Goal: Information Seeking & Learning: Learn about a topic

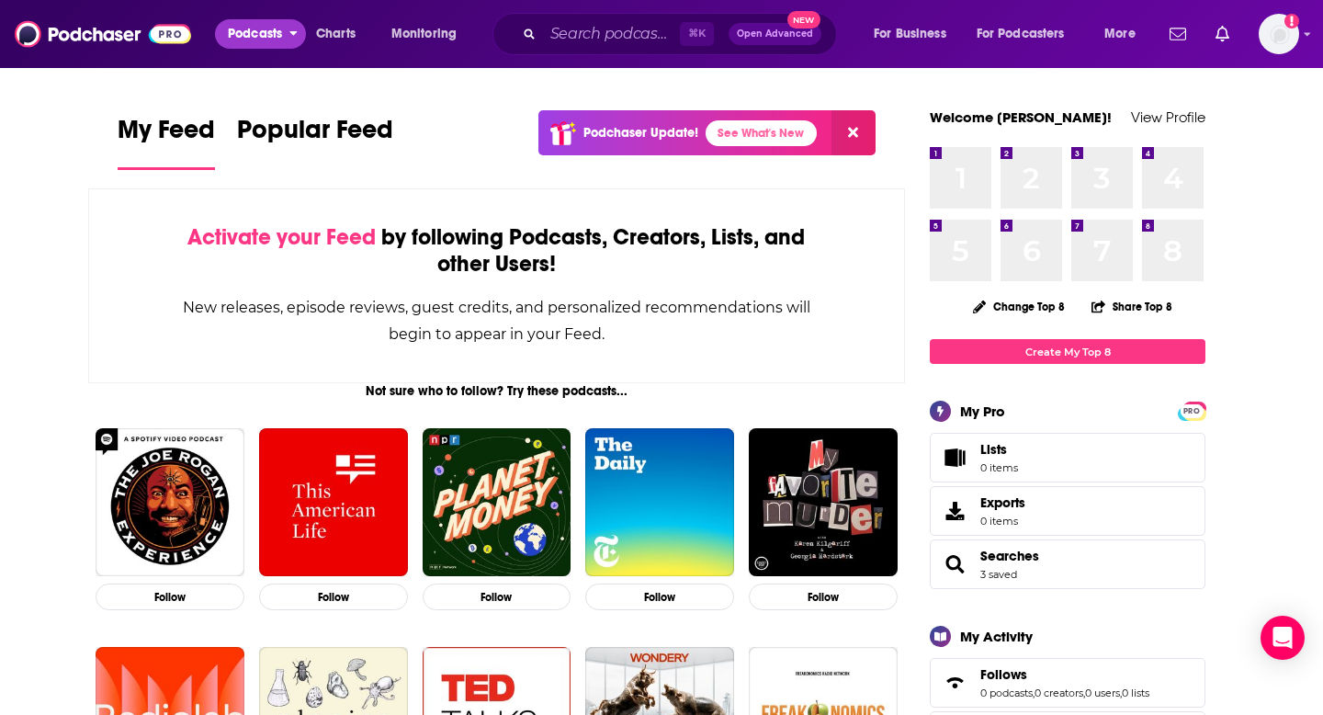
click at [248, 38] on span "Podcasts" at bounding box center [255, 34] width 54 height 26
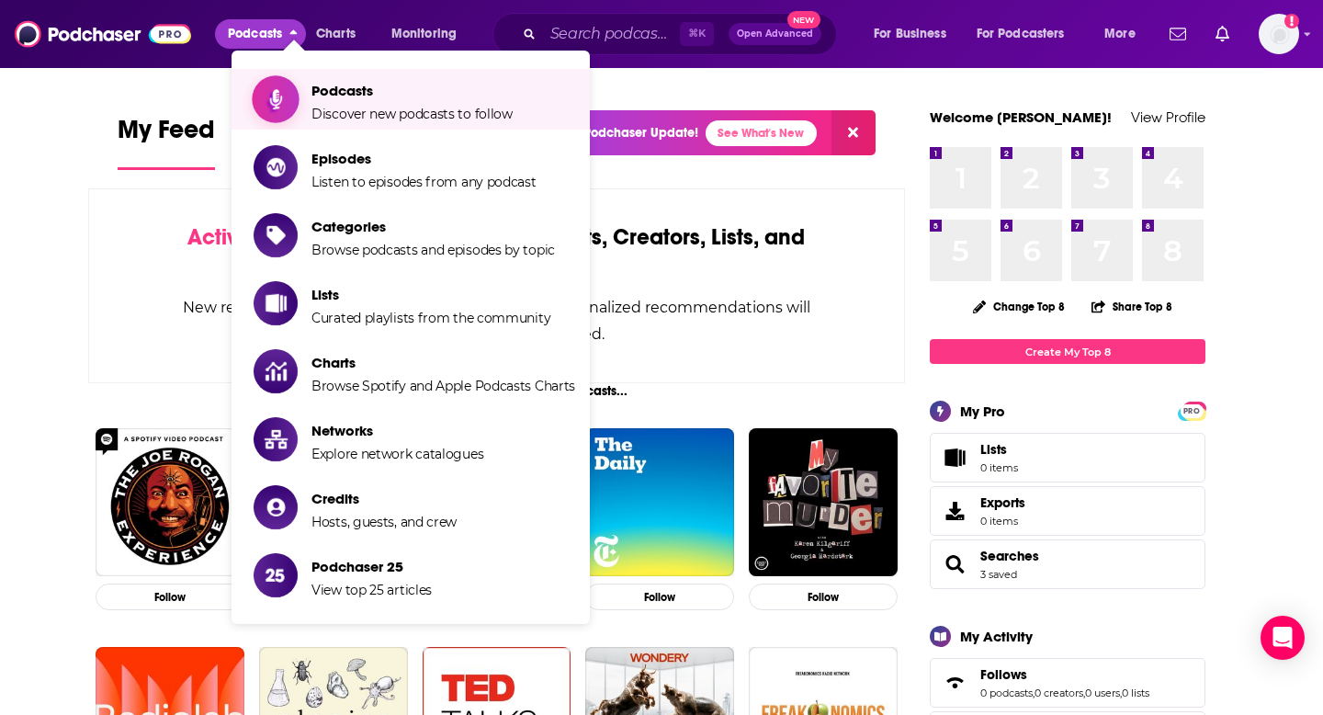
click at [338, 92] on span "Podcasts" at bounding box center [411, 90] width 201 height 17
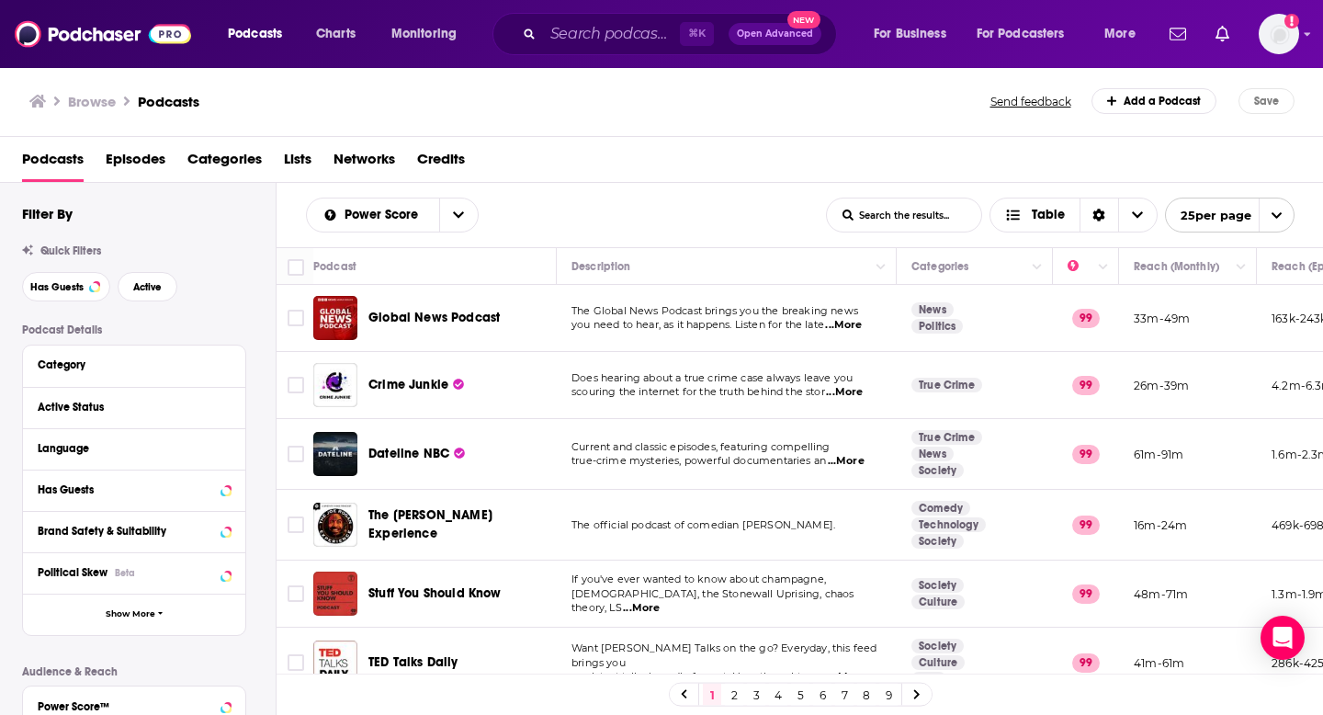
click at [212, 155] on span "Categories" at bounding box center [224, 163] width 74 height 38
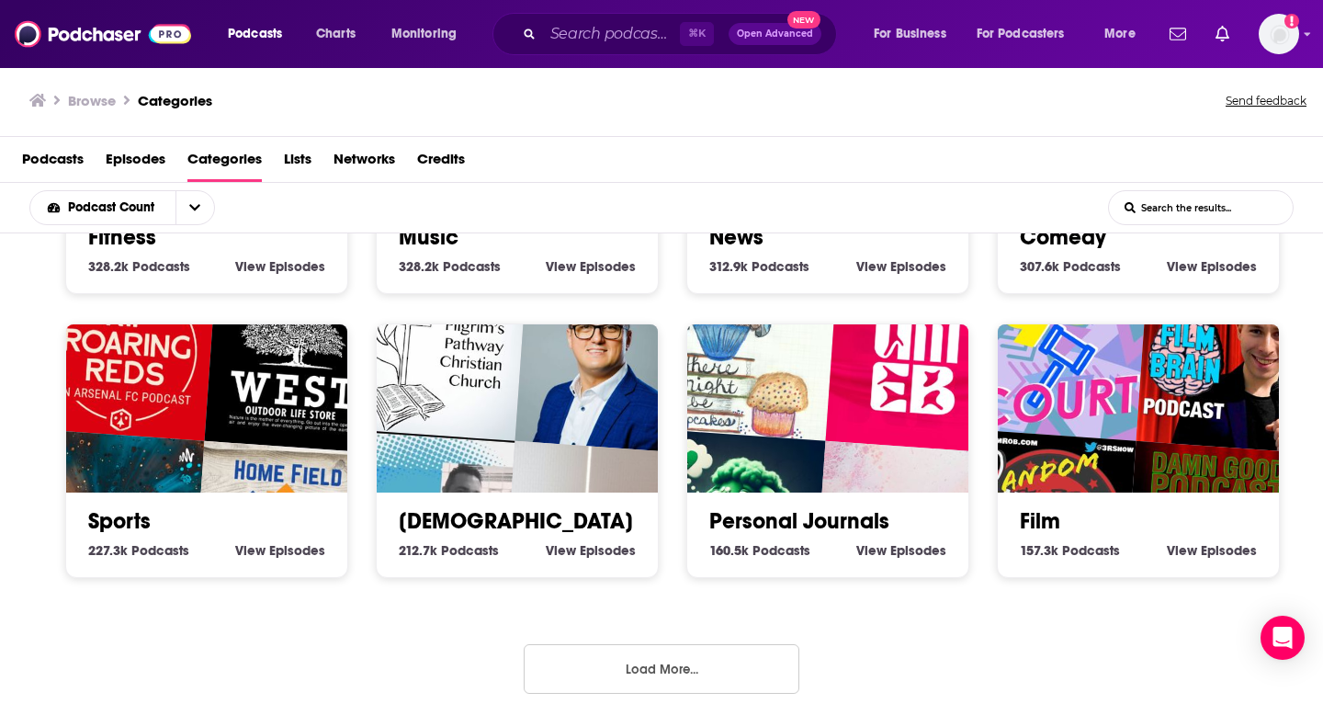
scroll to position [4, 0]
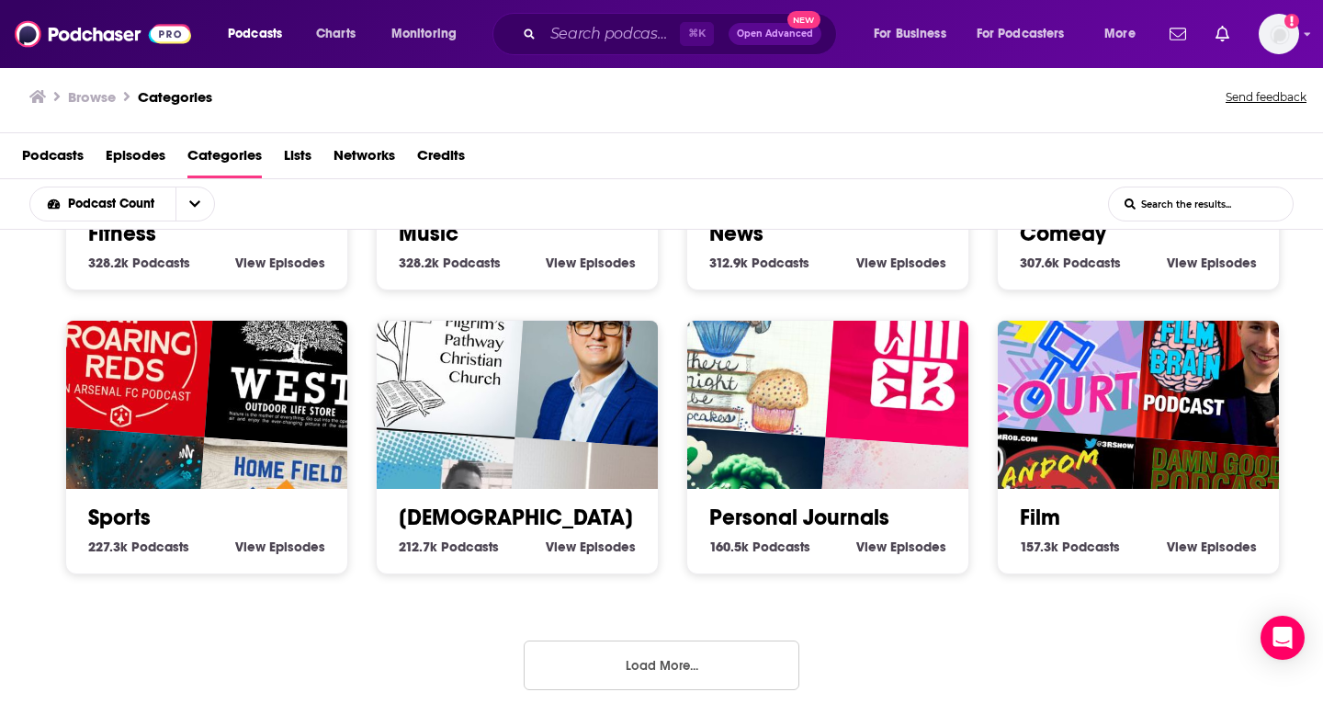
click at [585, 657] on button "Load More..." at bounding box center [662, 665] width 276 height 50
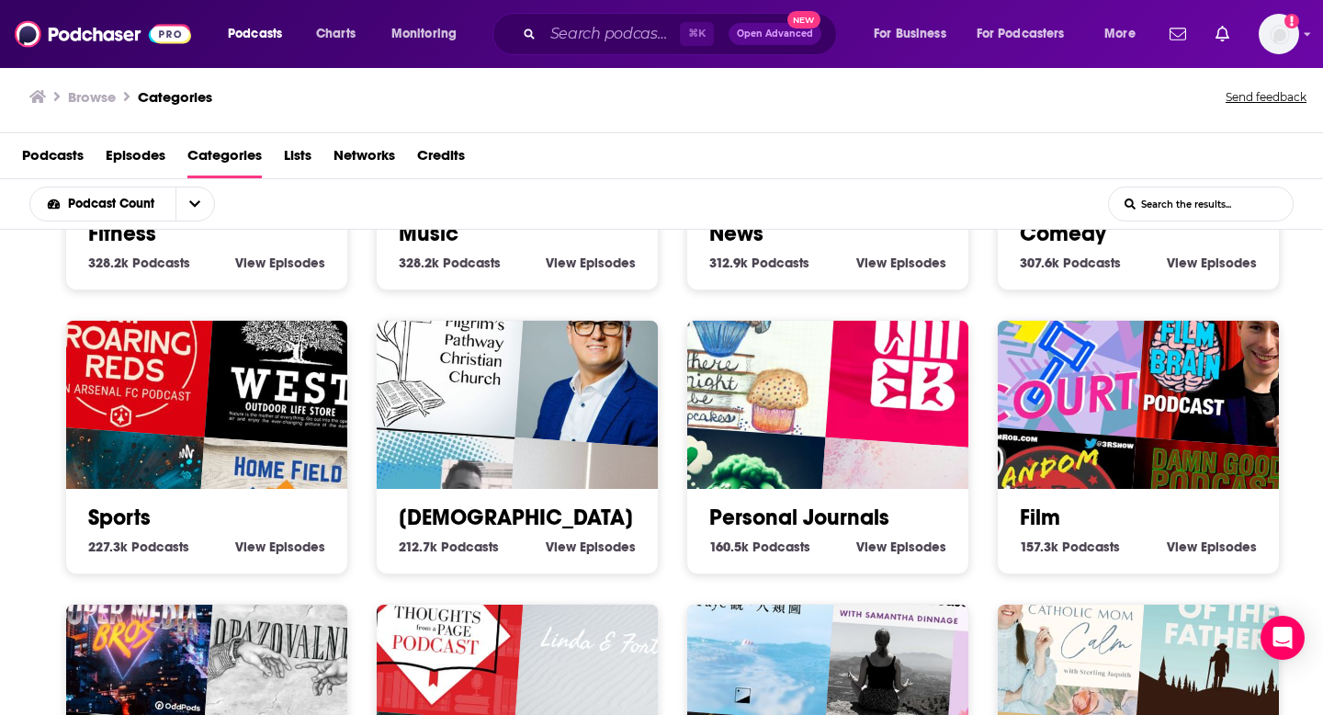
click at [177, 400] on img "Rip Roaring Reds | Arsenal Podcast" at bounding box center [126, 347] width 180 height 180
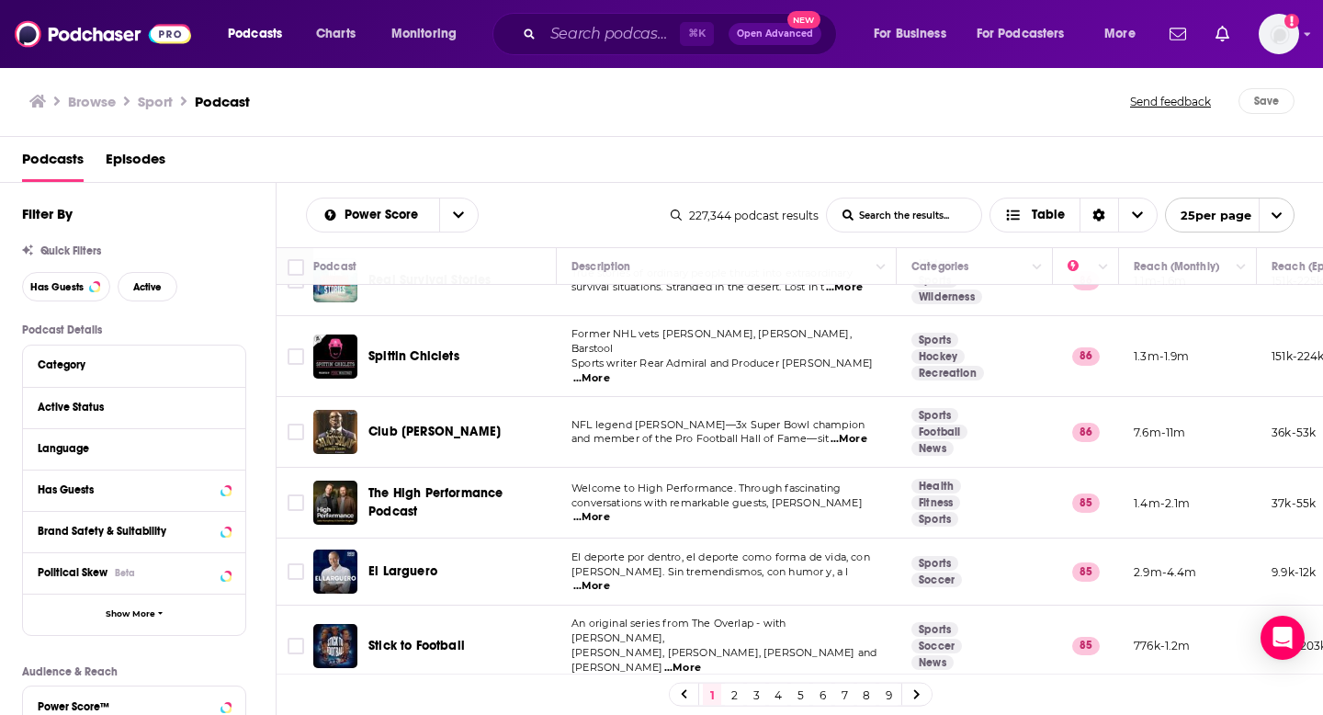
scroll to position [1027, 0]
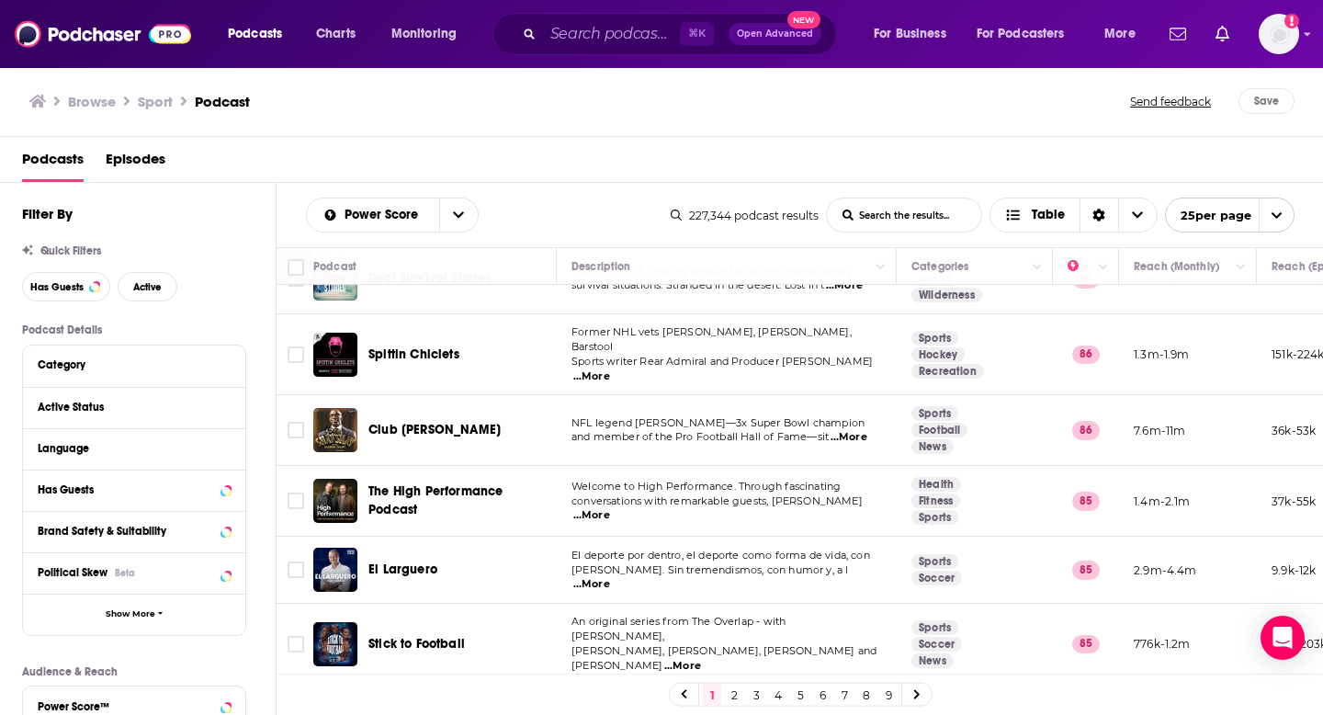
click at [610, 508] on span "...More" at bounding box center [591, 515] width 37 height 15
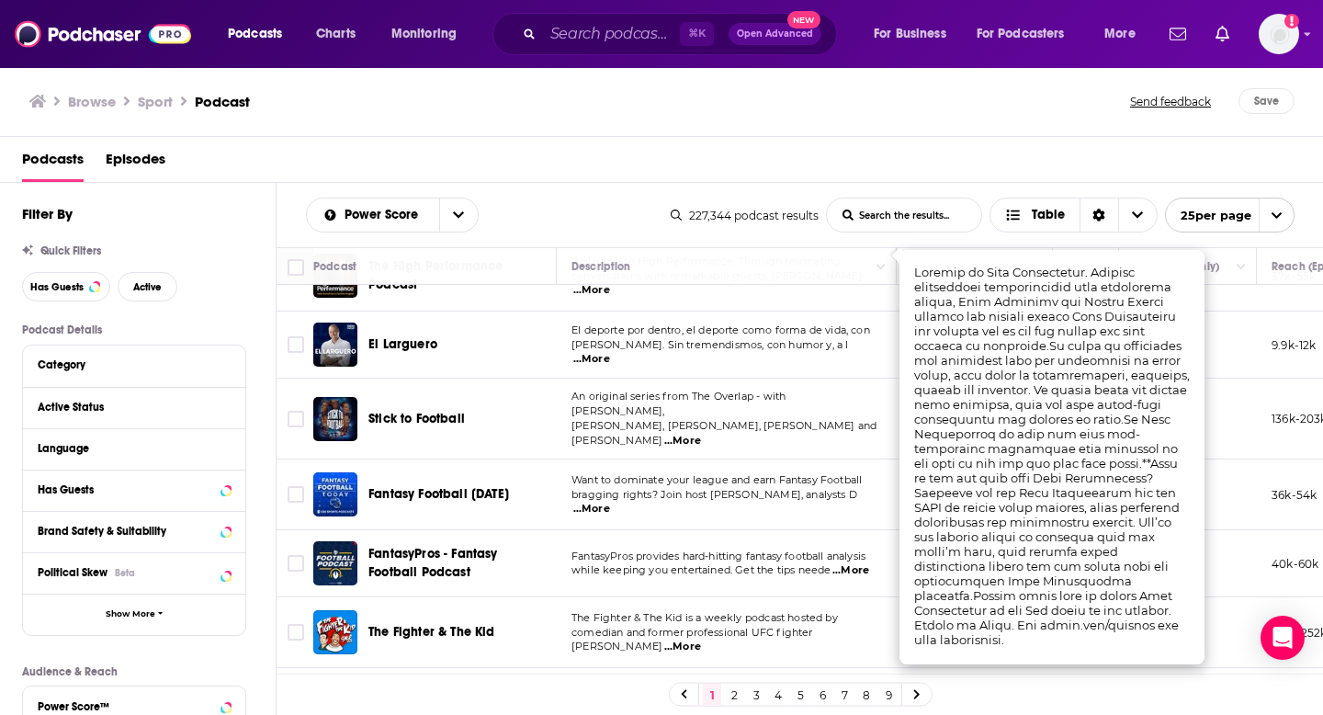
scroll to position [1258, 0]
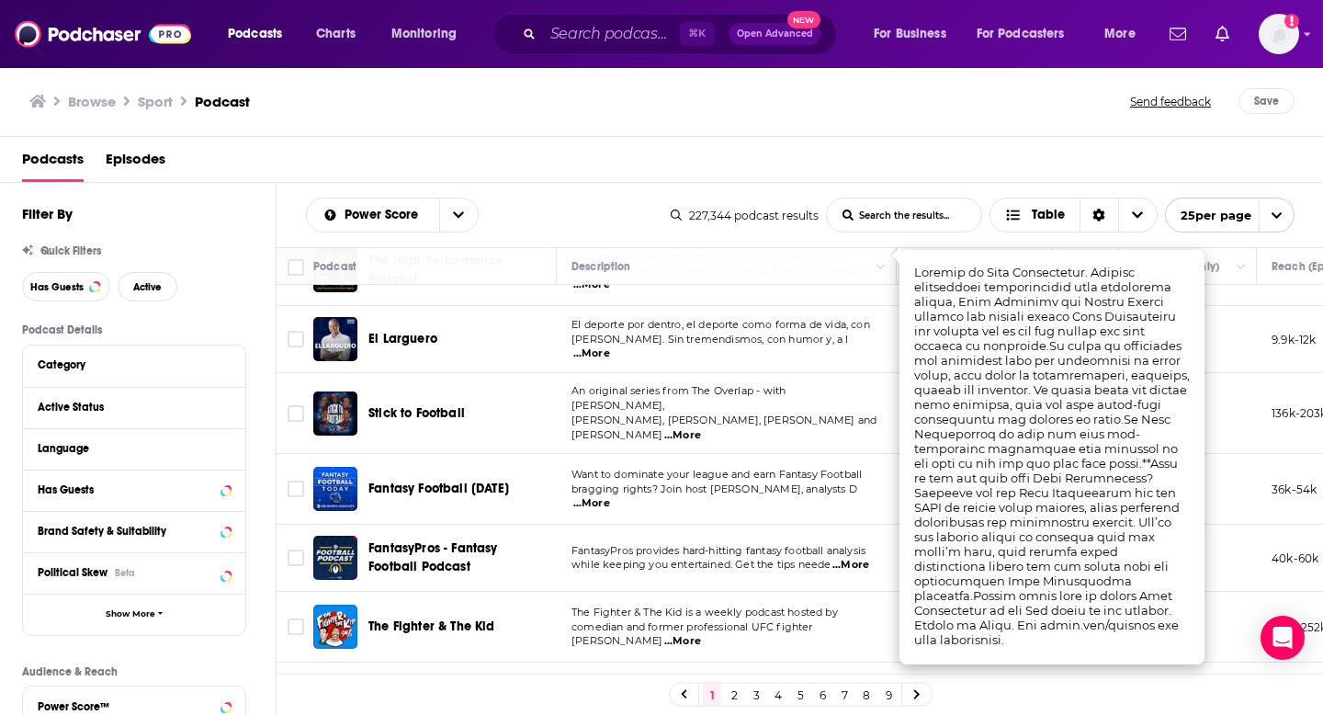
click at [703, 541] on td "FantasyPros provides hard-hitting fantasy football analysis while keeping you e…" at bounding box center [727, 558] width 340 height 67
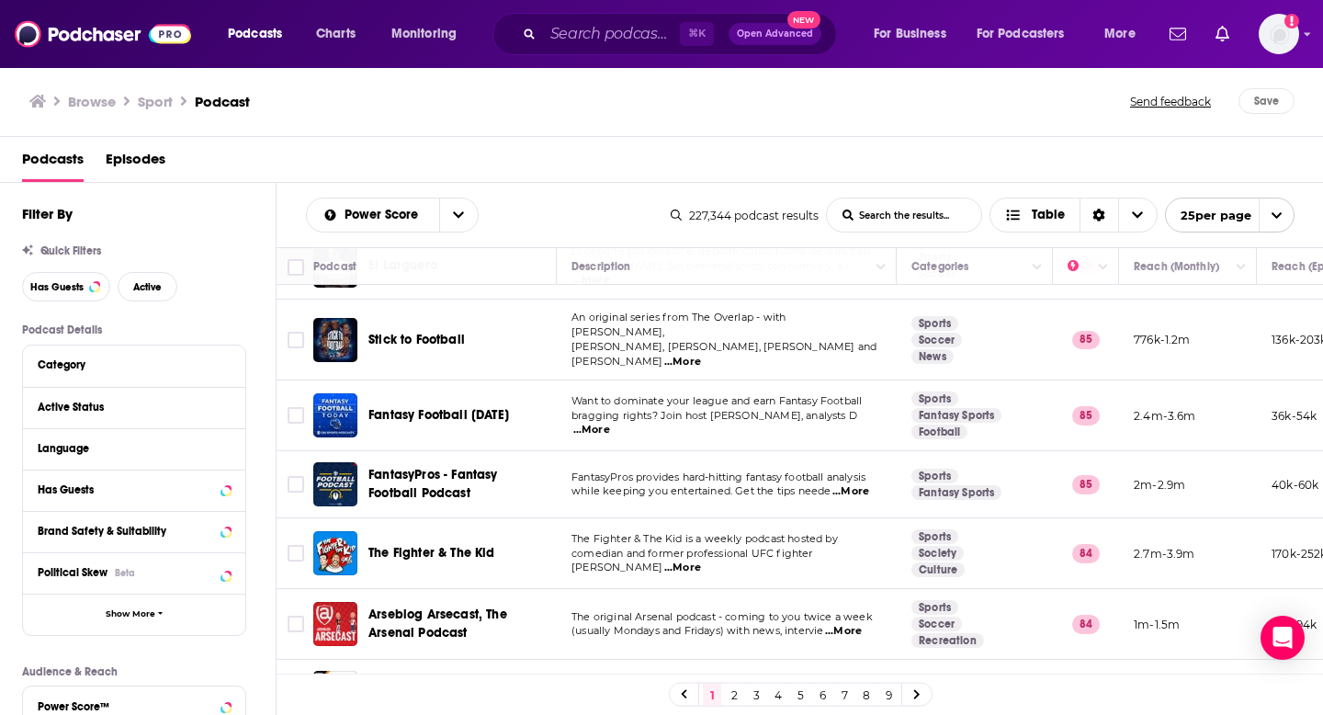
scroll to position [1342, 0]
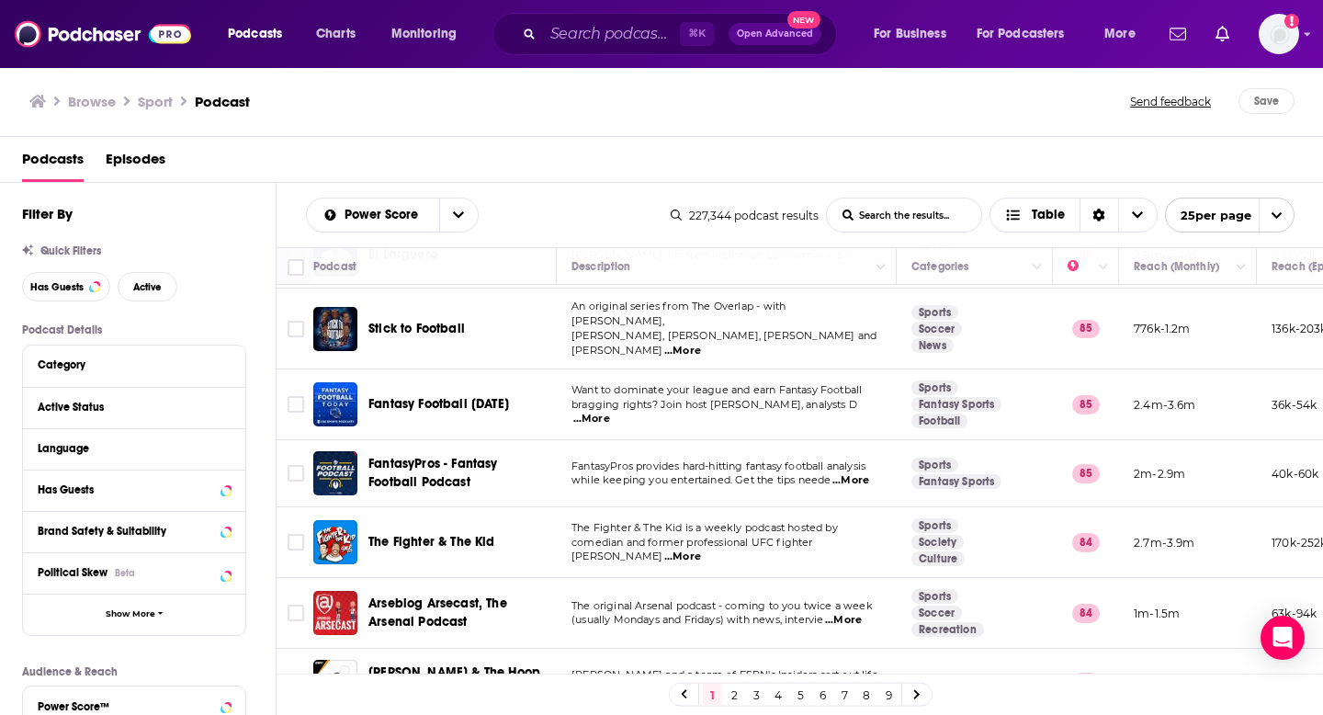
click at [740, 682] on span "...More" at bounding box center [739, 689] width 37 height 15
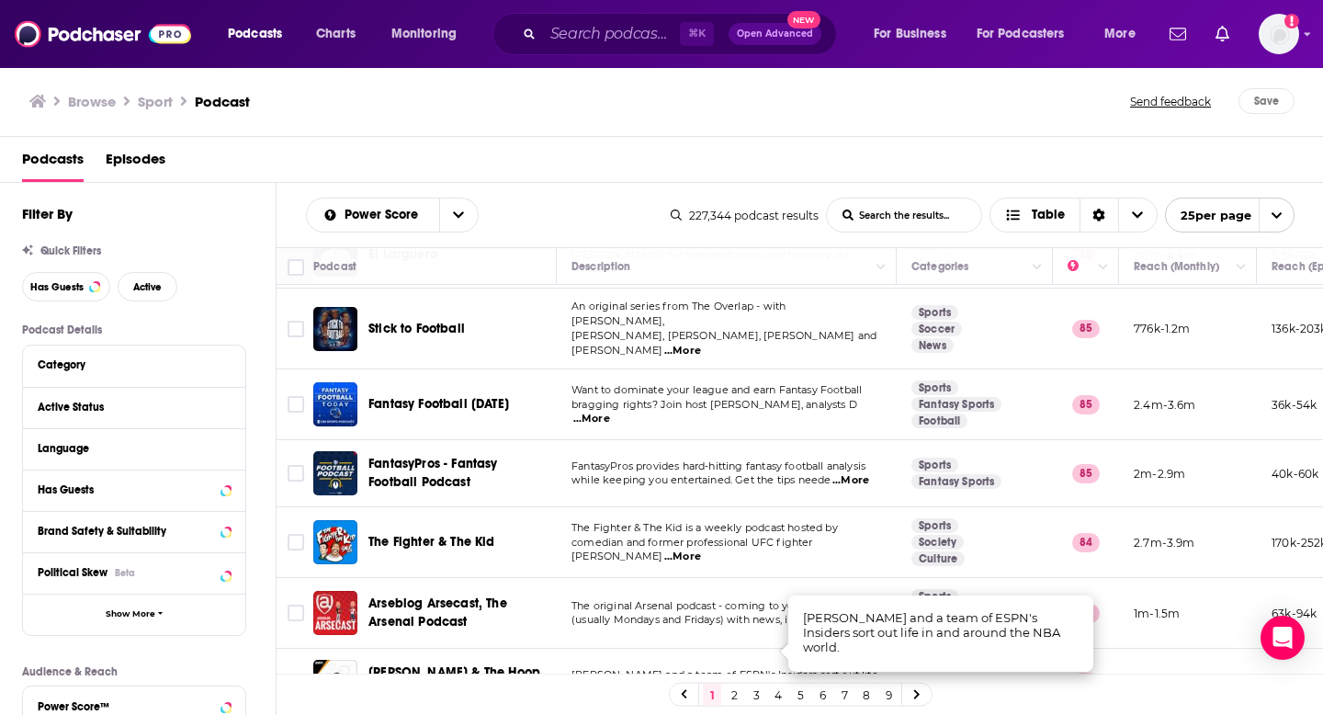
click at [481, 664] on span "[PERSON_NAME] & The Hoop Collective" at bounding box center [454, 681] width 172 height 34
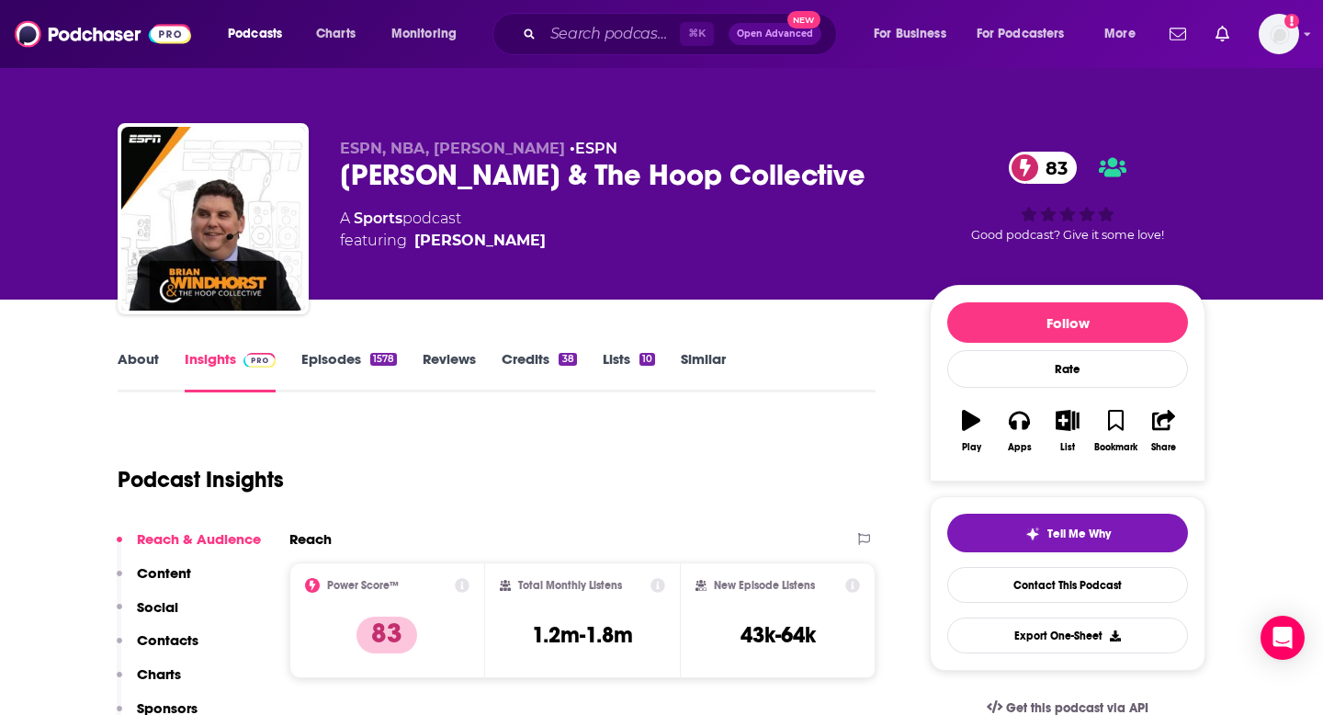
click at [153, 354] on link "About" at bounding box center [138, 371] width 41 height 42
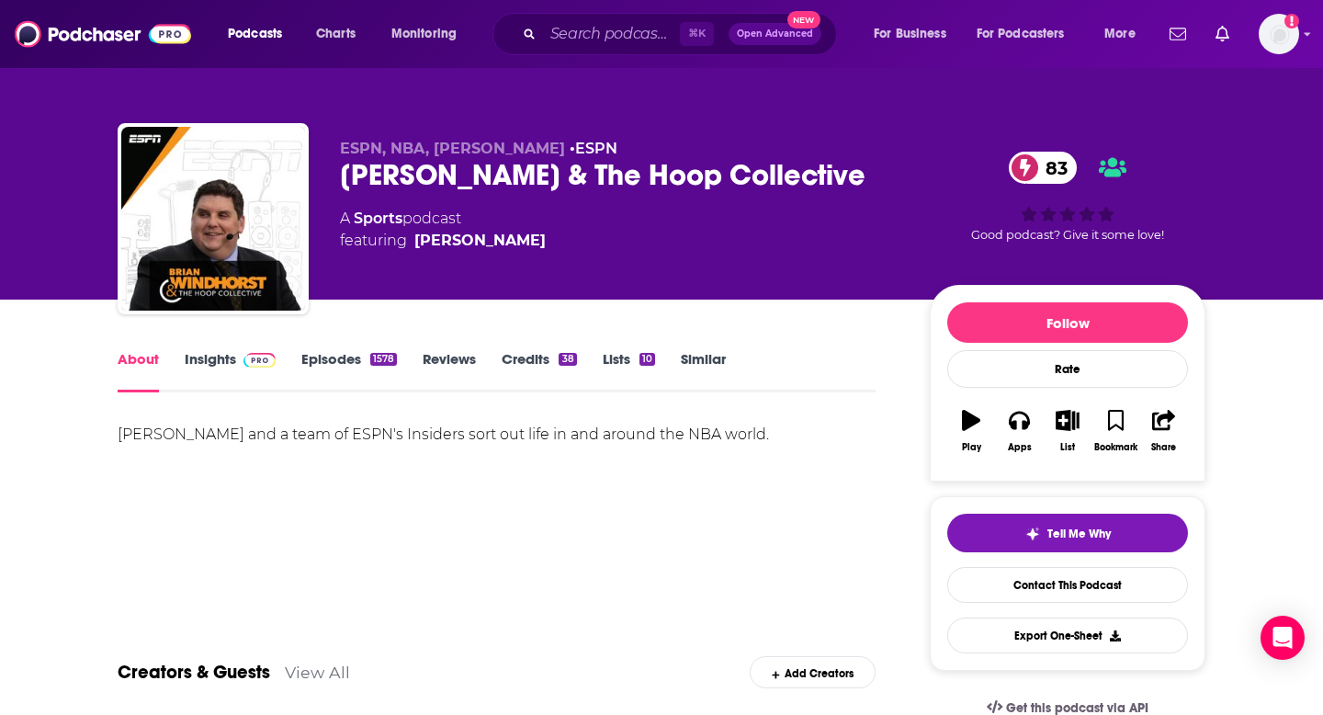
drag, startPoint x: 840, startPoint y: 180, endPoint x: 338, endPoint y: 186, distance: 501.6
click at [338, 186] on div "ESPN, NBA, [PERSON_NAME] • ESPN [PERSON_NAME] & The Hoop Collective 83 A Sports…" at bounding box center [662, 222] width 1088 height 198
click at [899, 171] on div "ESPN, NBA, [PERSON_NAME] • ESPN [PERSON_NAME] & The Hoop Collective 83 A Sports…" at bounding box center [772, 222] width 865 height 165
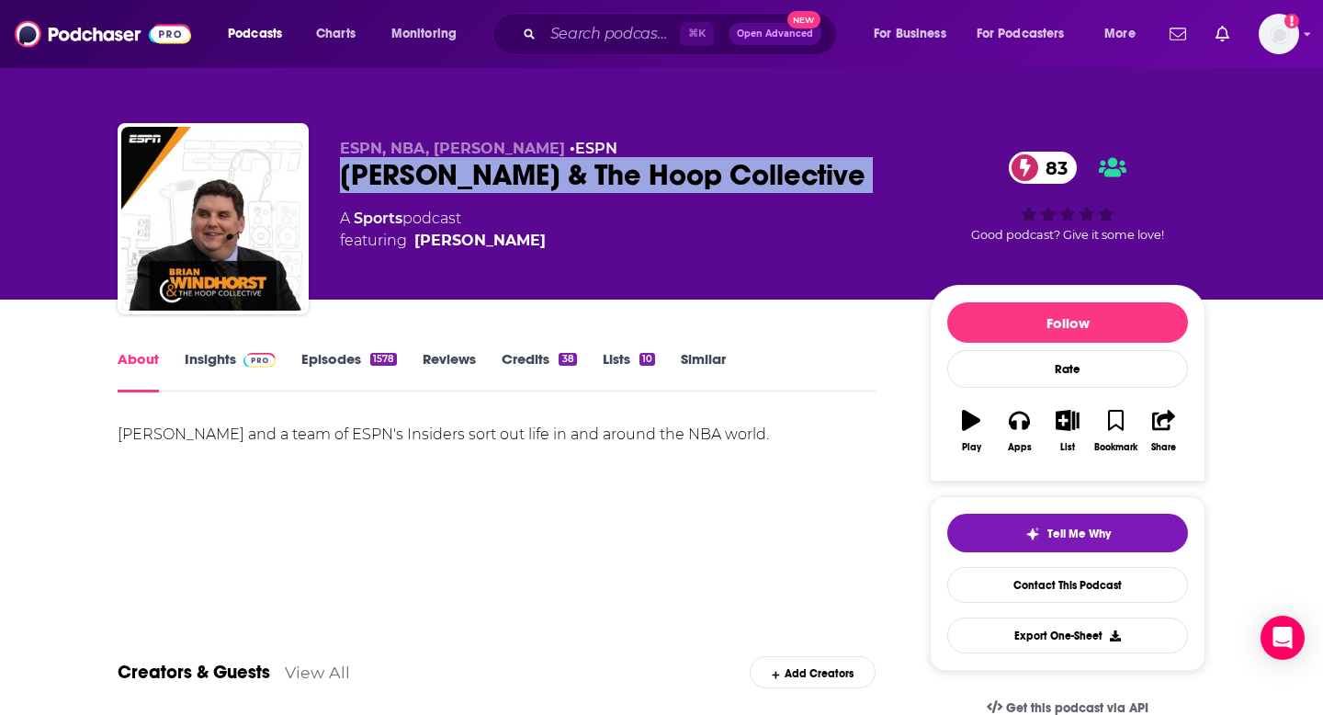
drag, startPoint x: 871, startPoint y: 172, endPoint x: 367, endPoint y: 174, distance: 503.4
click at [367, 174] on div "[PERSON_NAME] & The Hoop Collective 83" at bounding box center [620, 175] width 560 height 36
copy div "[PERSON_NAME] & The Hoop Collective 83"
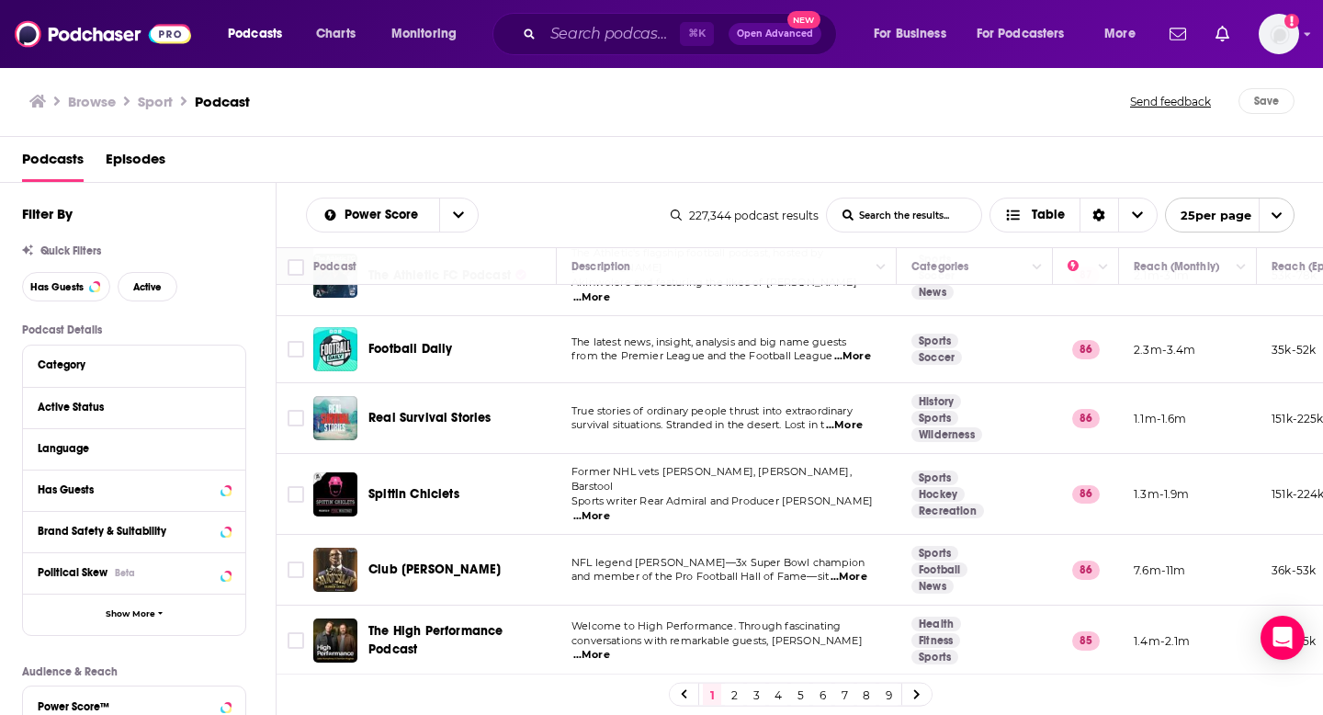
scroll to position [1342, 0]
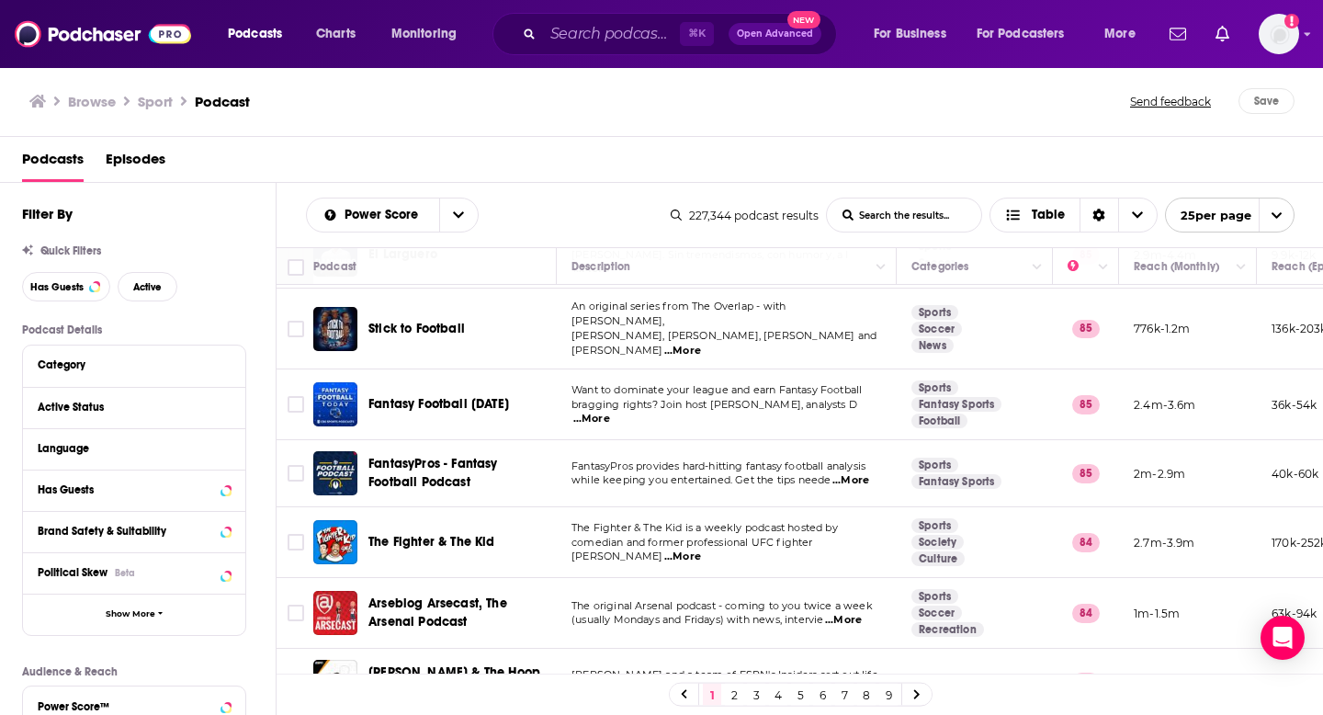
click at [737, 698] on link "2" at bounding box center [734, 694] width 18 height 22
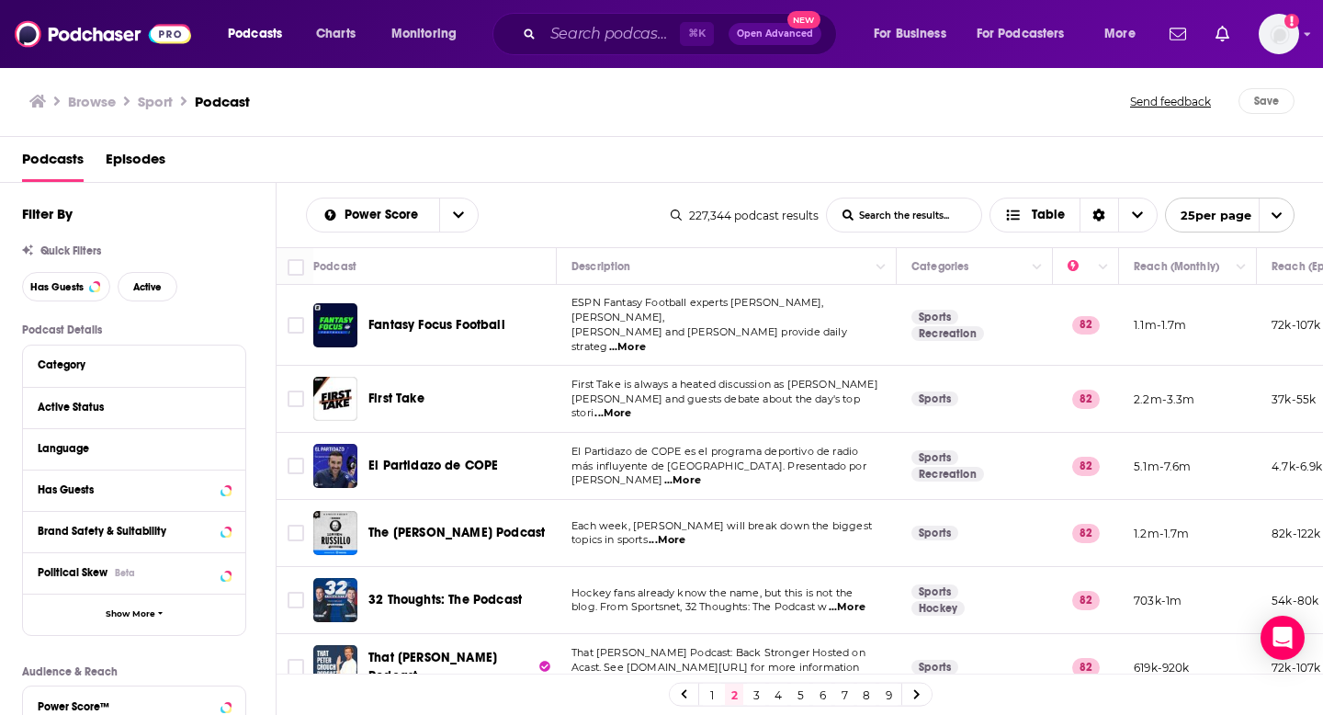
scroll to position [13, 0]
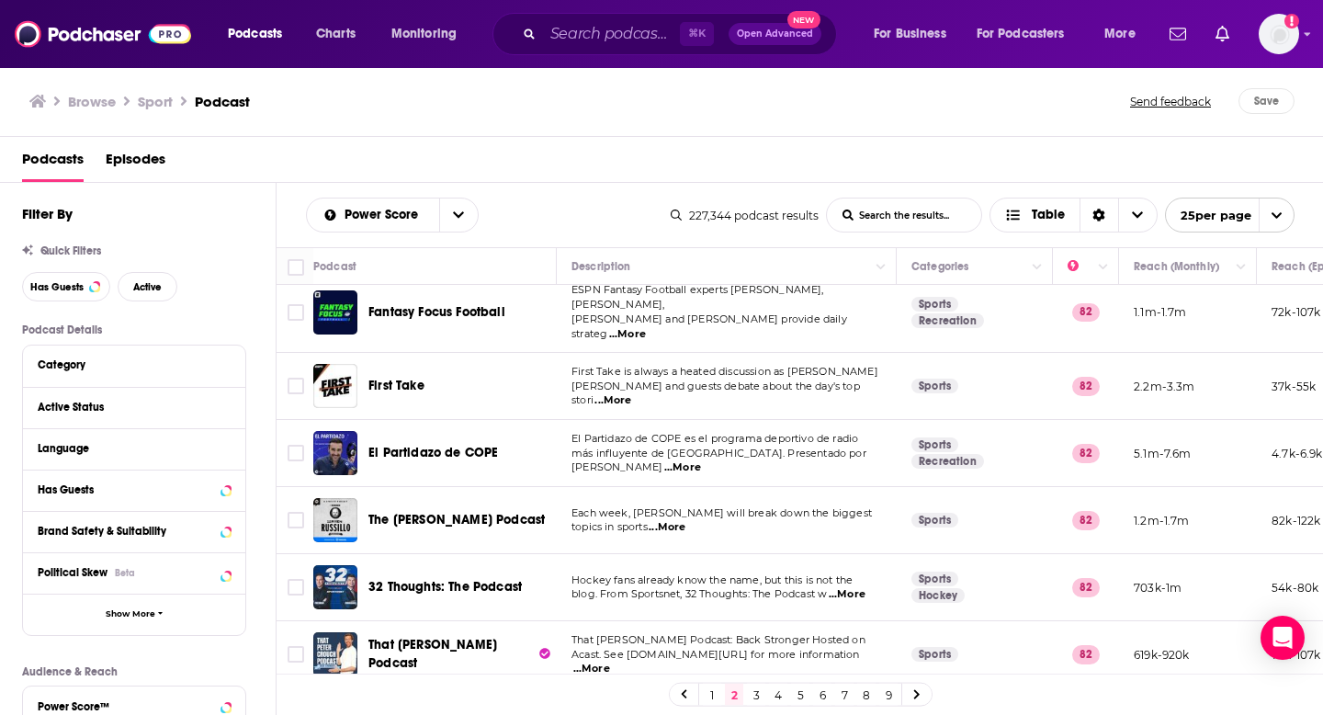
click at [631, 393] on span "...More" at bounding box center [612, 400] width 37 height 15
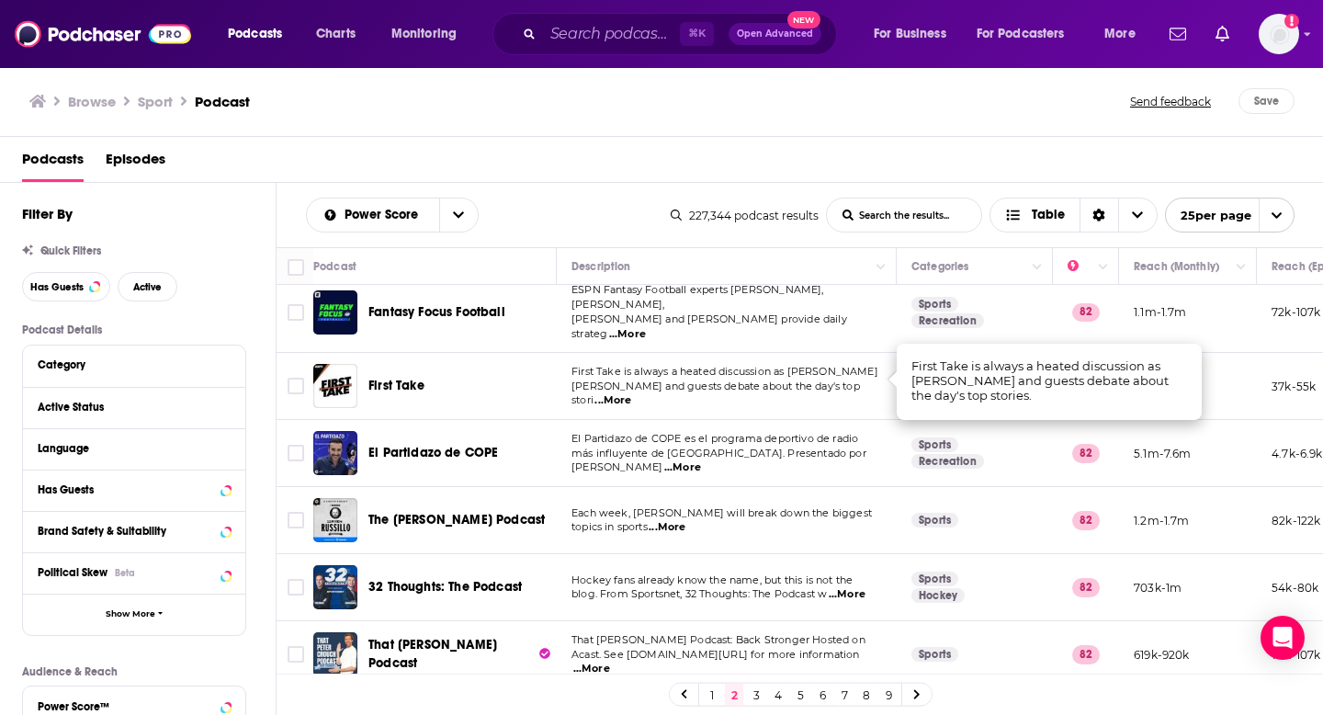
click at [701, 460] on span "...More" at bounding box center [682, 467] width 37 height 15
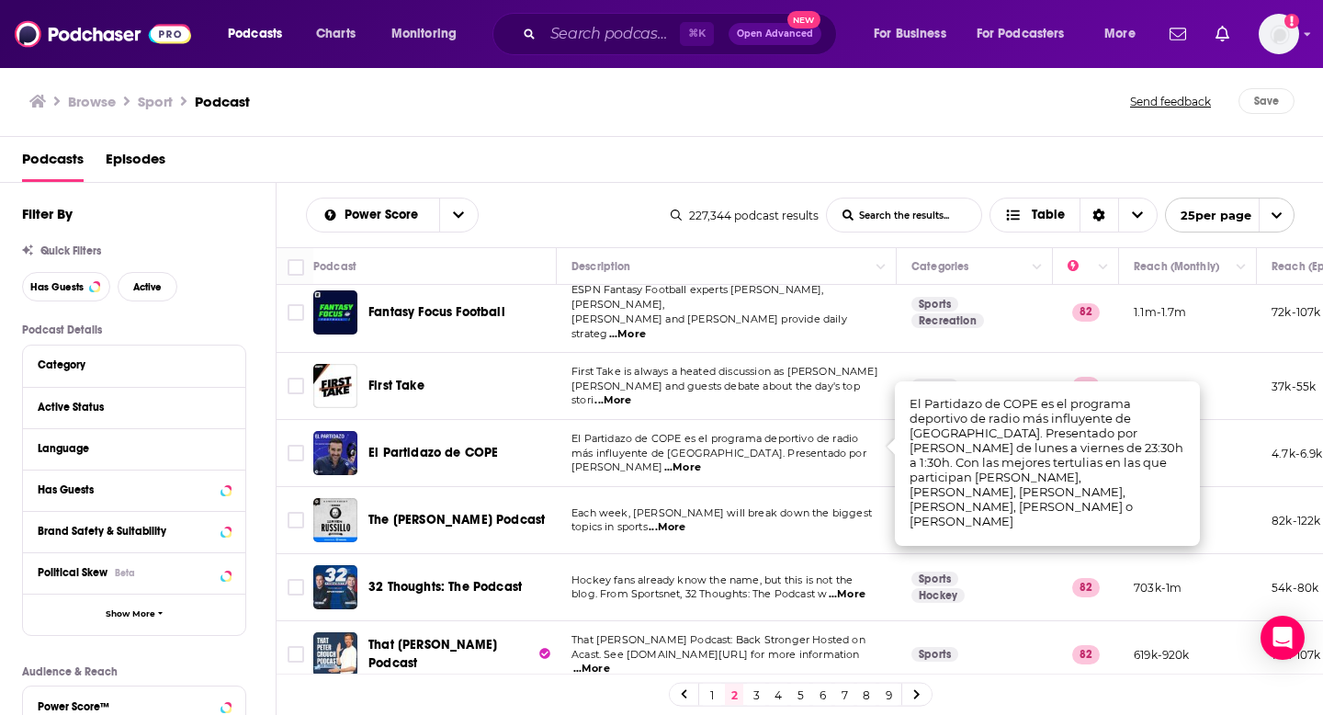
click at [665, 520] on span "...More" at bounding box center [667, 527] width 37 height 15
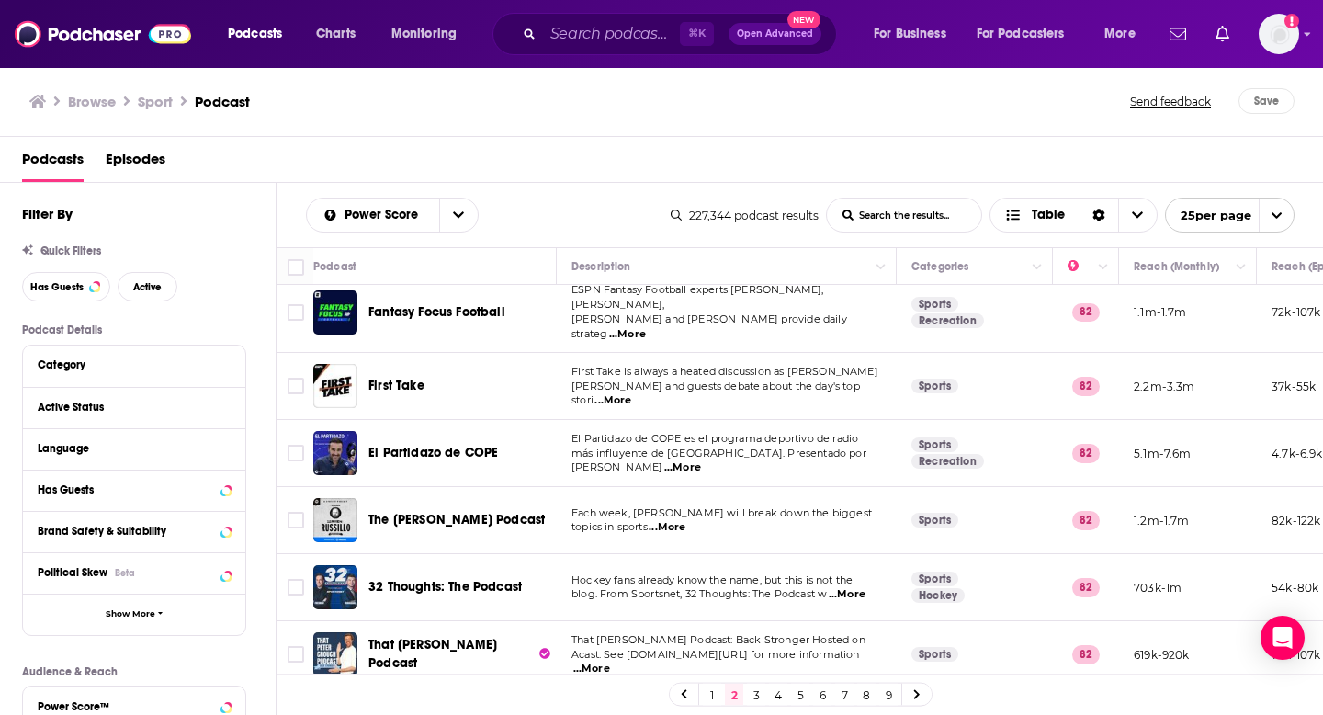
click at [648, 520] on p "topics in sports ...More" at bounding box center [726, 527] width 310 height 15
click at [483, 512] on span "The [PERSON_NAME] Podcast" at bounding box center [456, 520] width 176 height 16
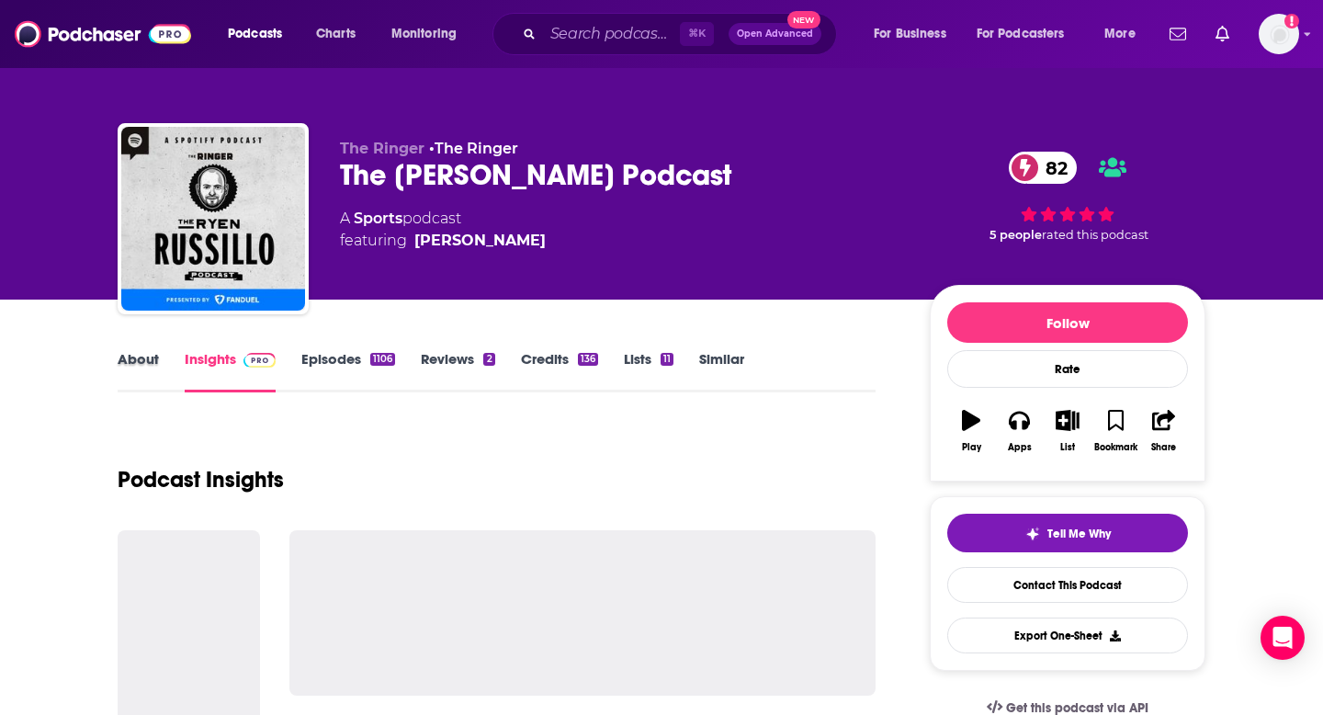
click at [160, 380] on div "About" at bounding box center [151, 371] width 67 height 42
click at [141, 363] on link "About" at bounding box center [138, 371] width 41 height 42
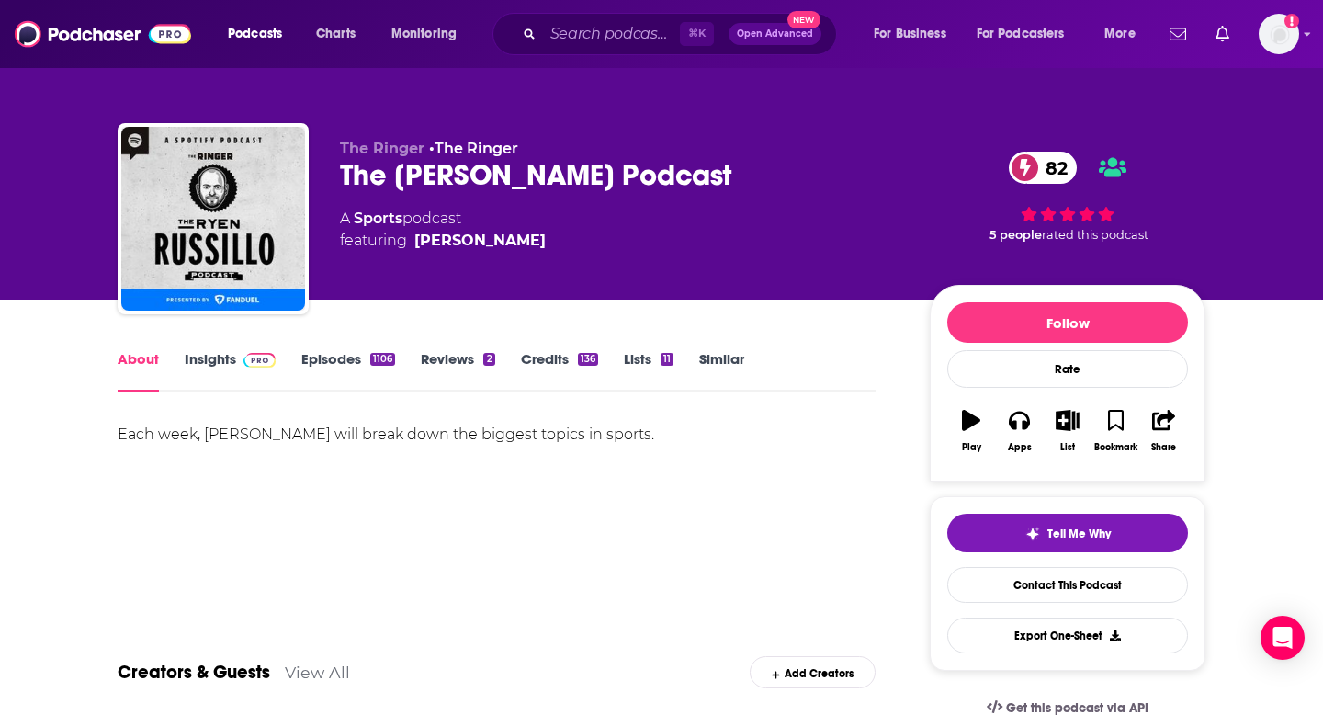
click at [217, 368] on link "Insights" at bounding box center [230, 371] width 91 height 42
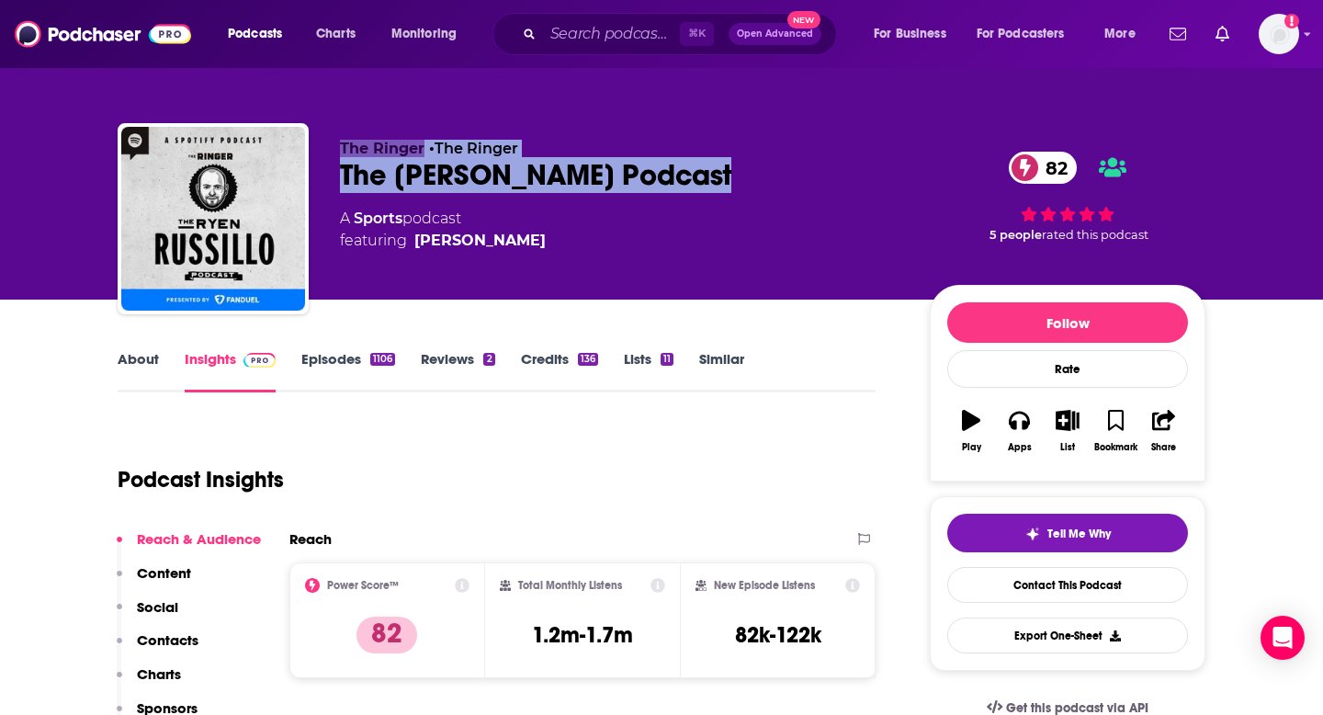
drag, startPoint x: 752, startPoint y: 170, endPoint x: 290, endPoint y: 172, distance: 462.1
click at [290, 172] on div "The Ringer • The Ringer The [PERSON_NAME] Podcast 82 A Sports podcast featuring…" at bounding box center [662, 222] width 1088 height 198
copy div "The Ringer • The Ringer The [PERSON_NAME] Podcast"
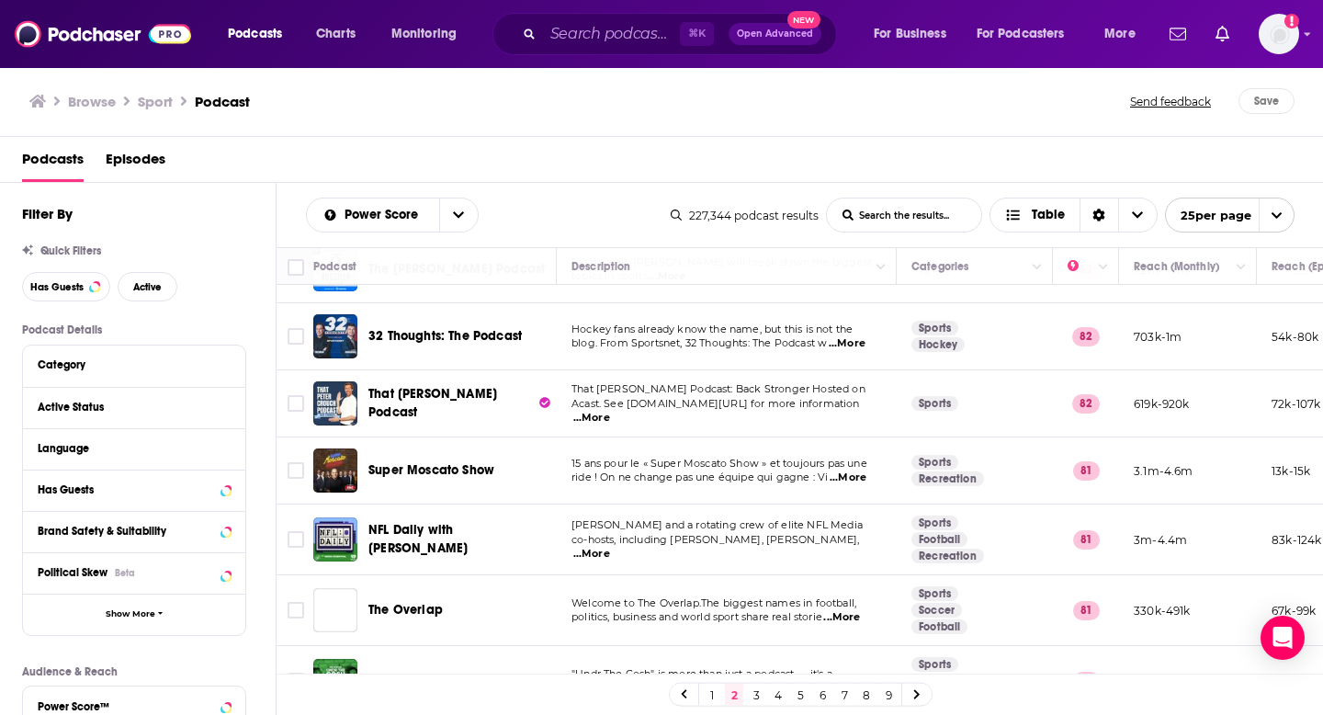
scroll to position [263, 0]
click at [610, 412] on span "...More" at bounding box center [591, 419] width 37 height 15
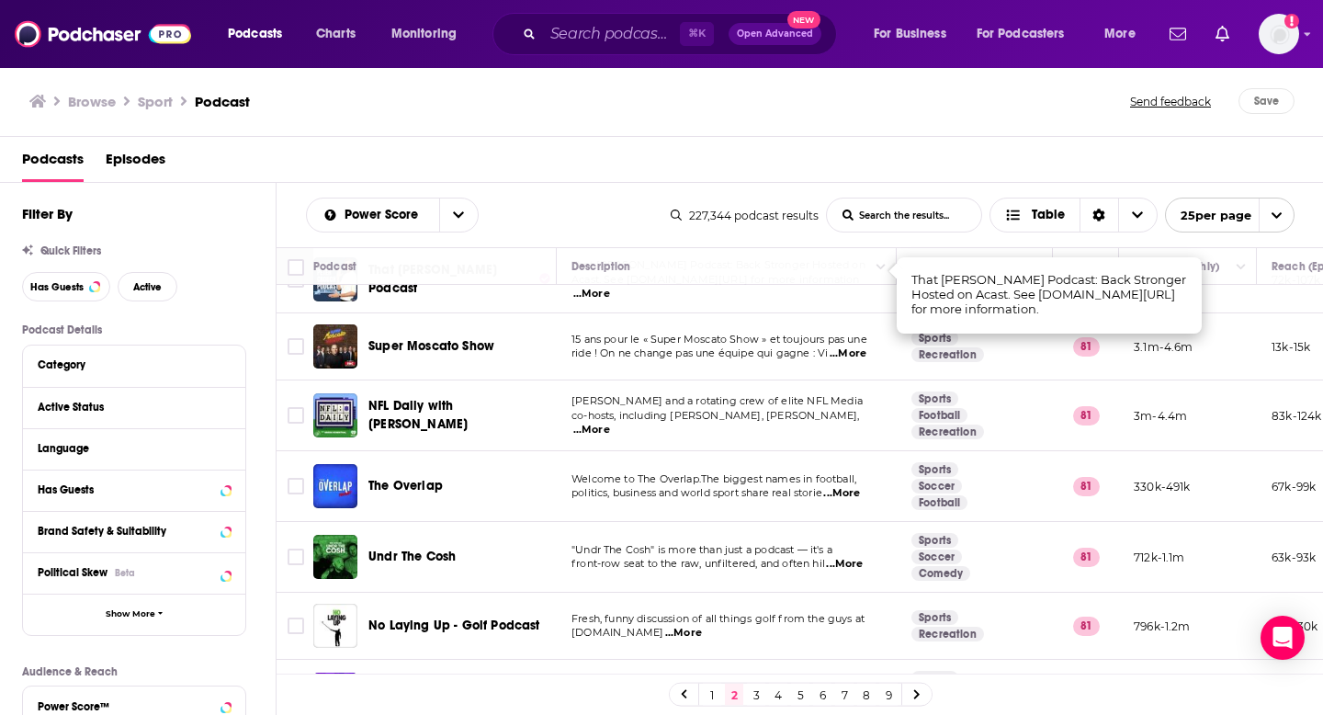
scroll to position [389, 0]
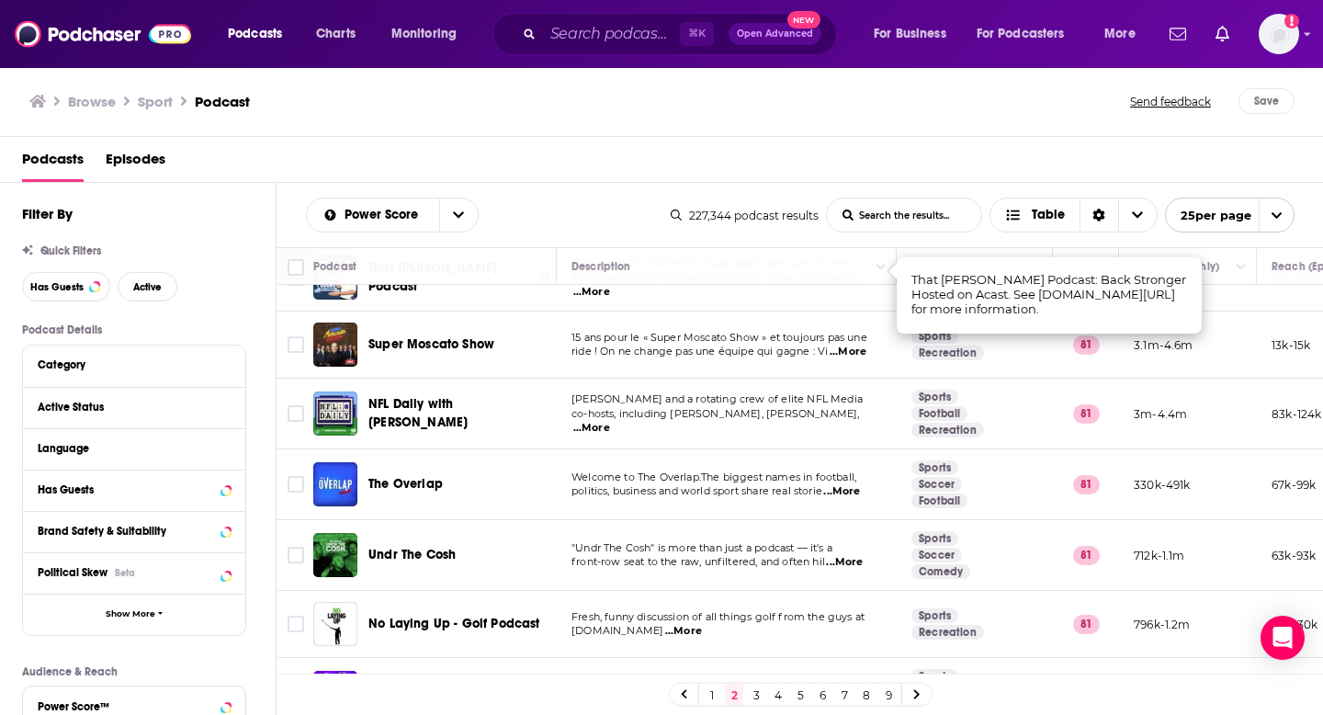
click at [847, 484] on span "...More" at bounding box center [841, 491] width 37 height 15
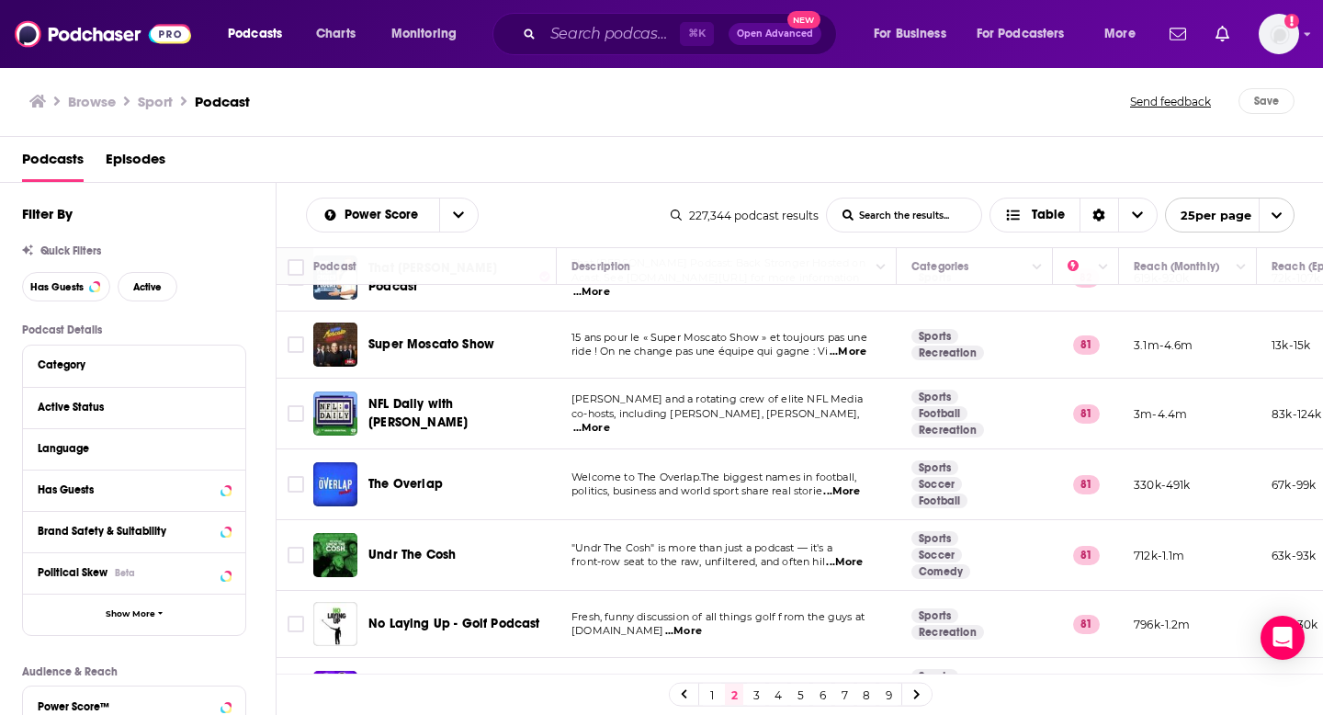
click at [842, 558] on td ""Undr The Cosh" is more than just a podcast — it's a front-row seat to the raw,…" at bounding box center [727, 555] width 340 height 71
click at [845, 555] on span "...More" at bounding box center [844, 562] width 37 height 15
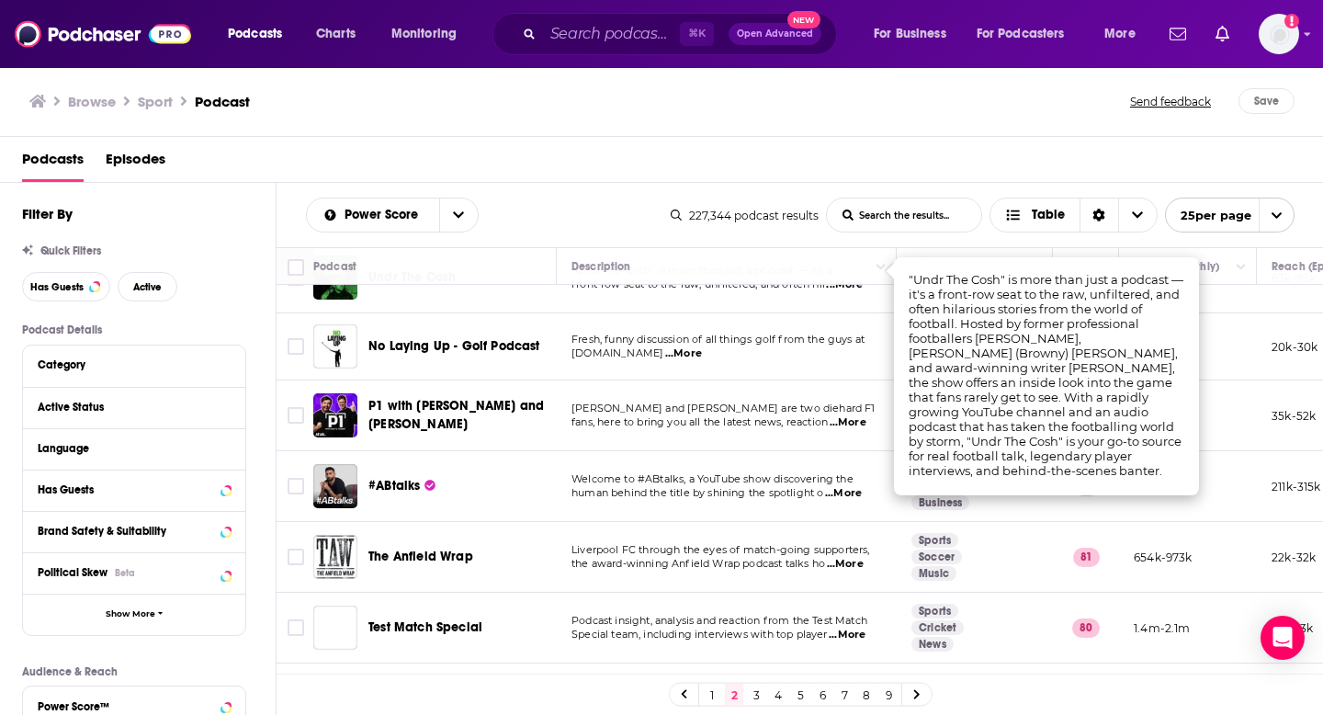
click at [675, 566] on td "Liverpool FC through the eyes of match-going supporters, the award-winning [PER…" at bounding box center [727, 557] width 340 height 71
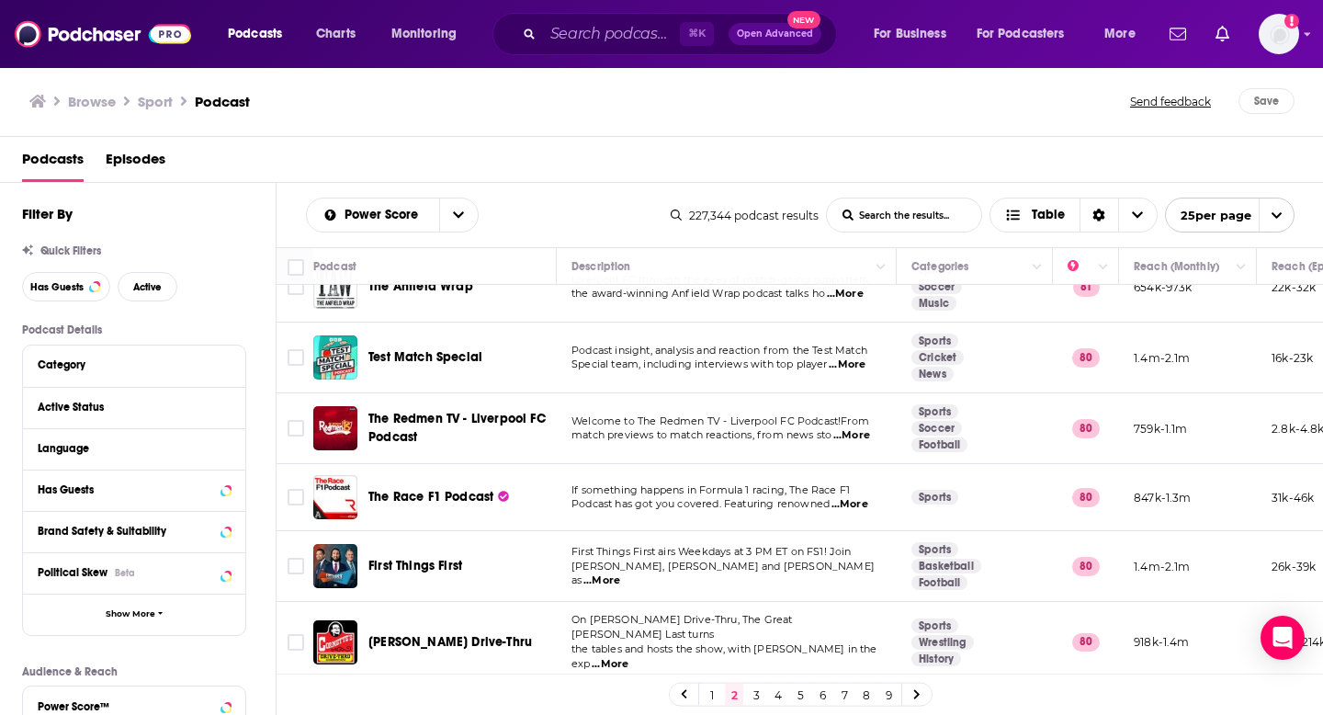
scroll to position [947, 0]
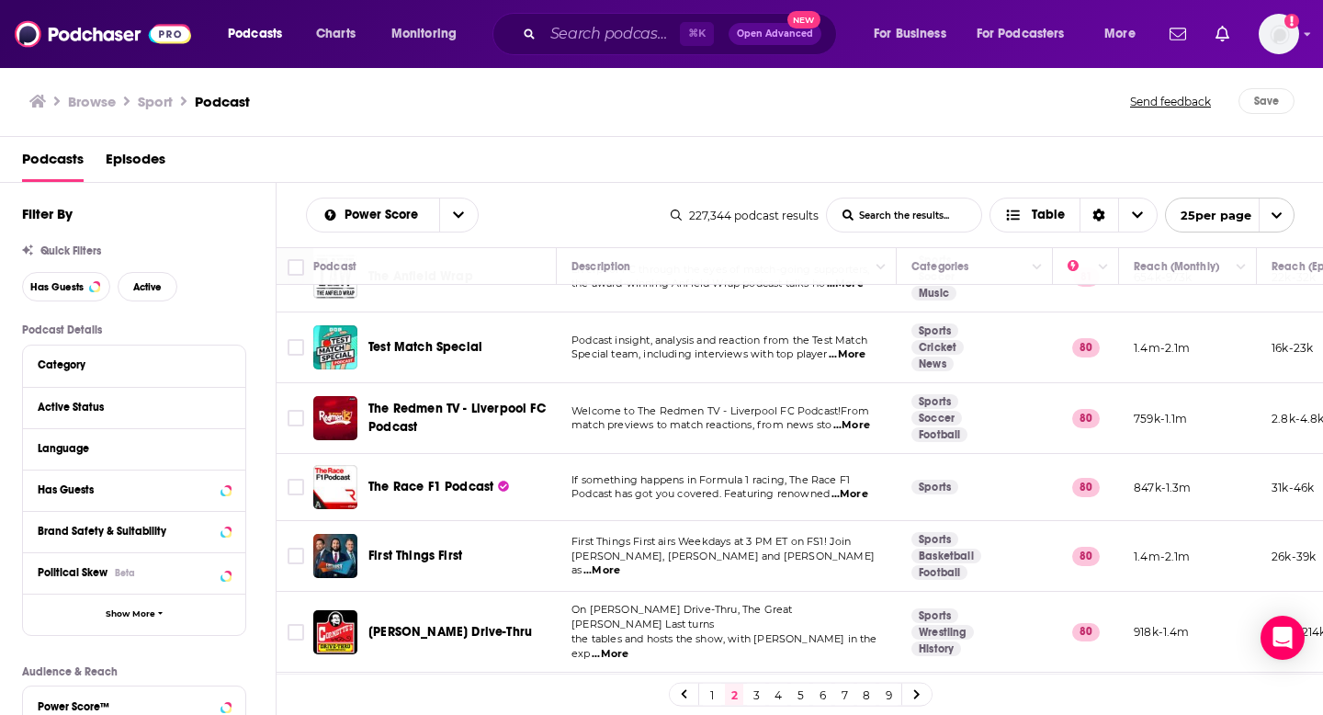
click at [620, 563] on span "...More" at bounding box center [601, 570] width 37 height 15
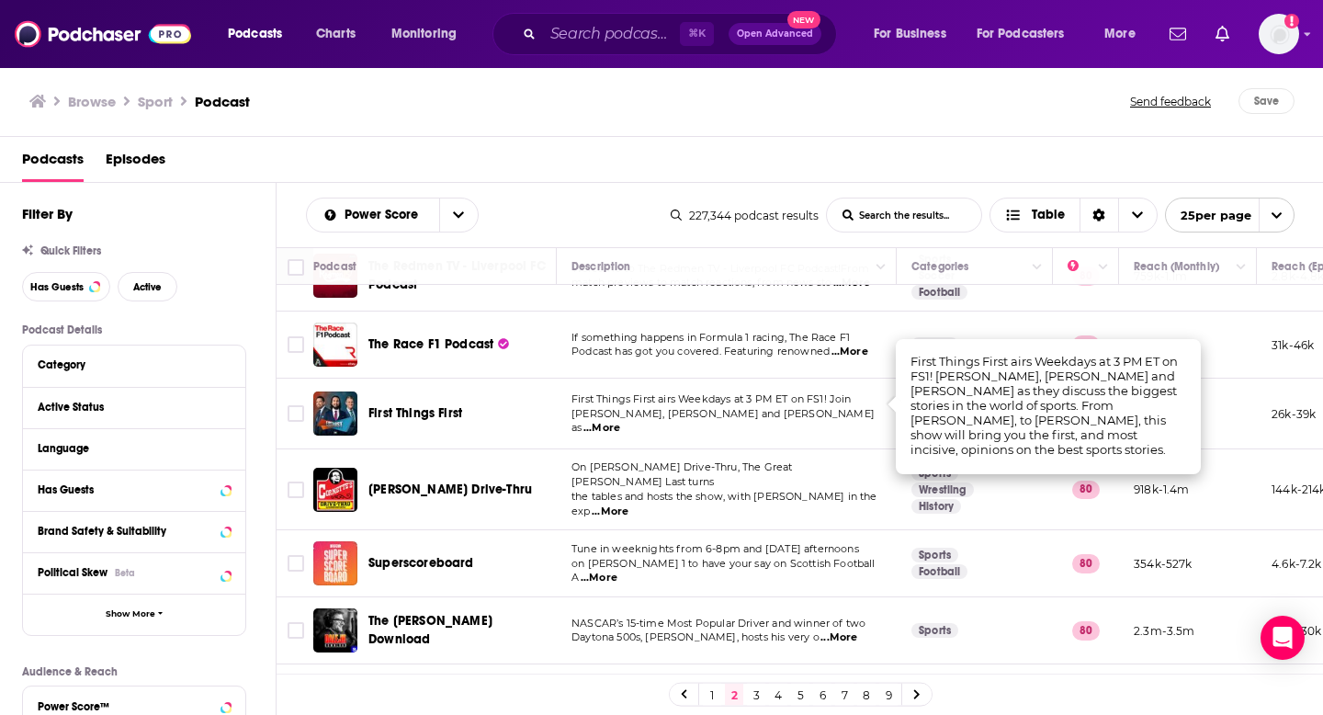
scroll to position [1092, 0]
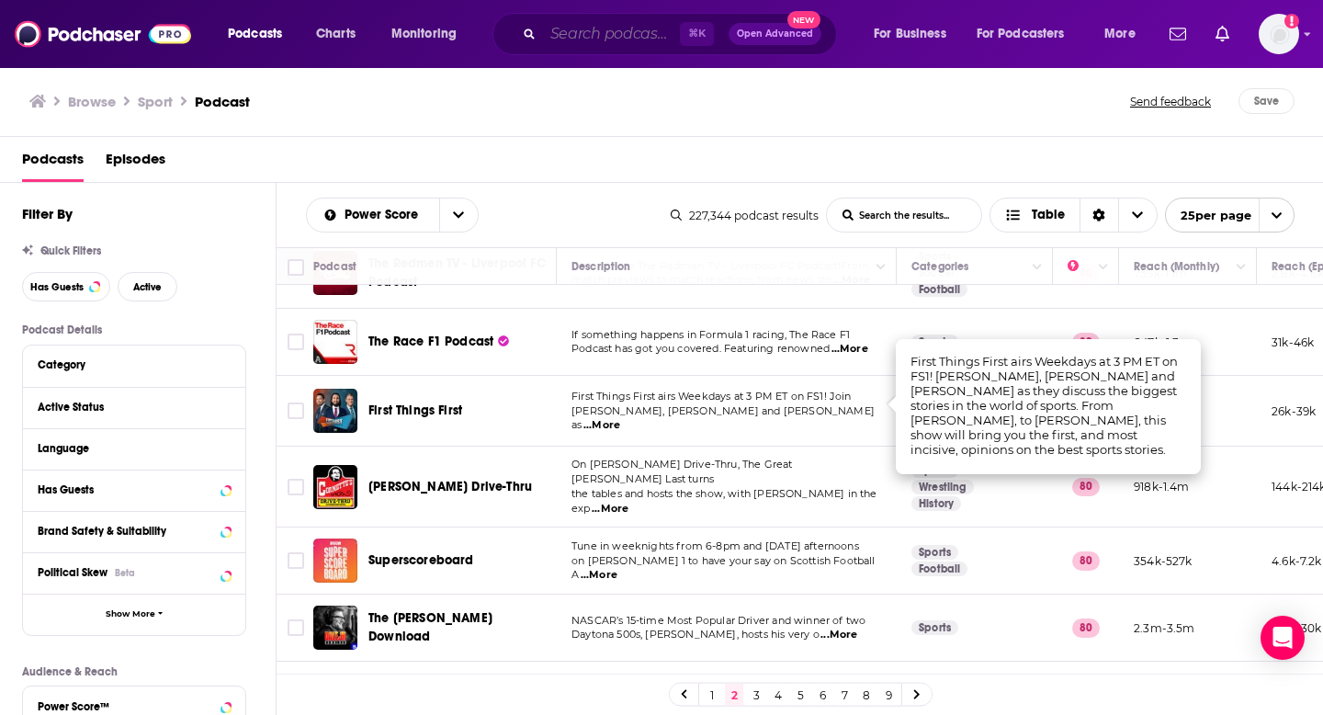
click at [587, 38] on input "Search podcasts, credits, & more..." at bounding box center [611, 33] width 137 height 29
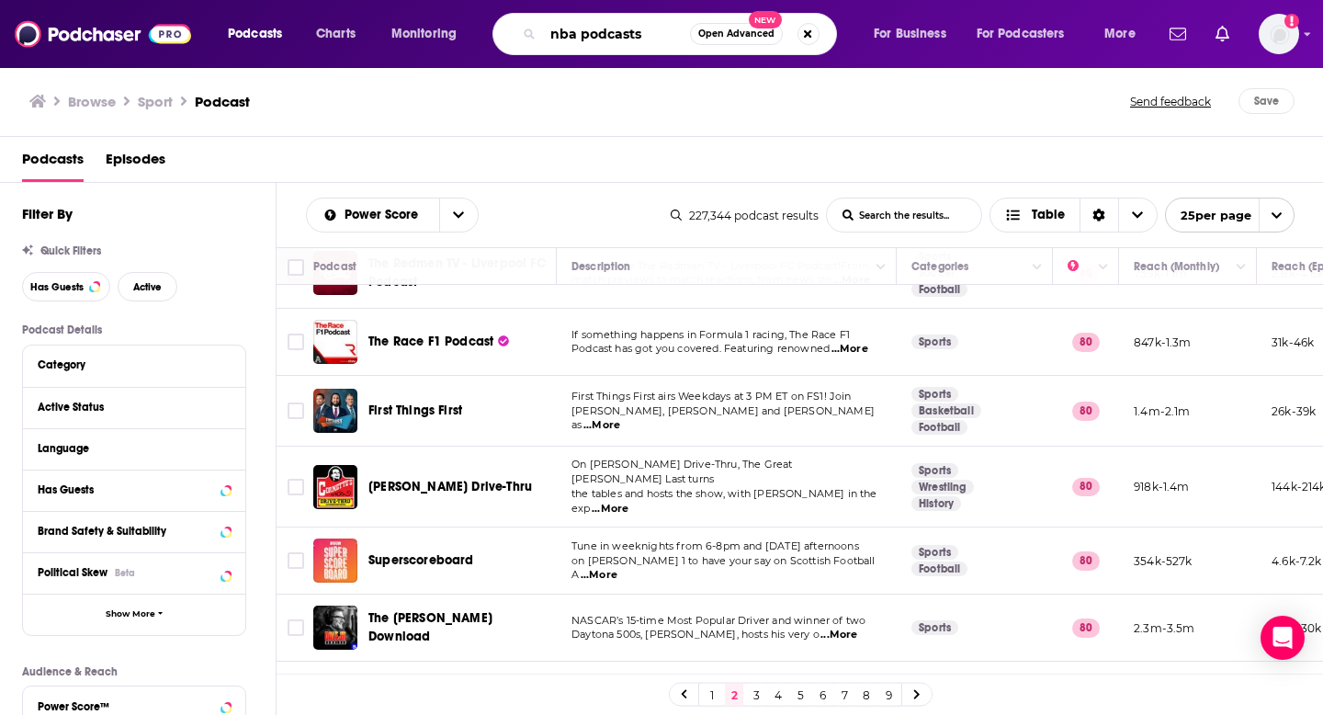
type input "nba podcasts"
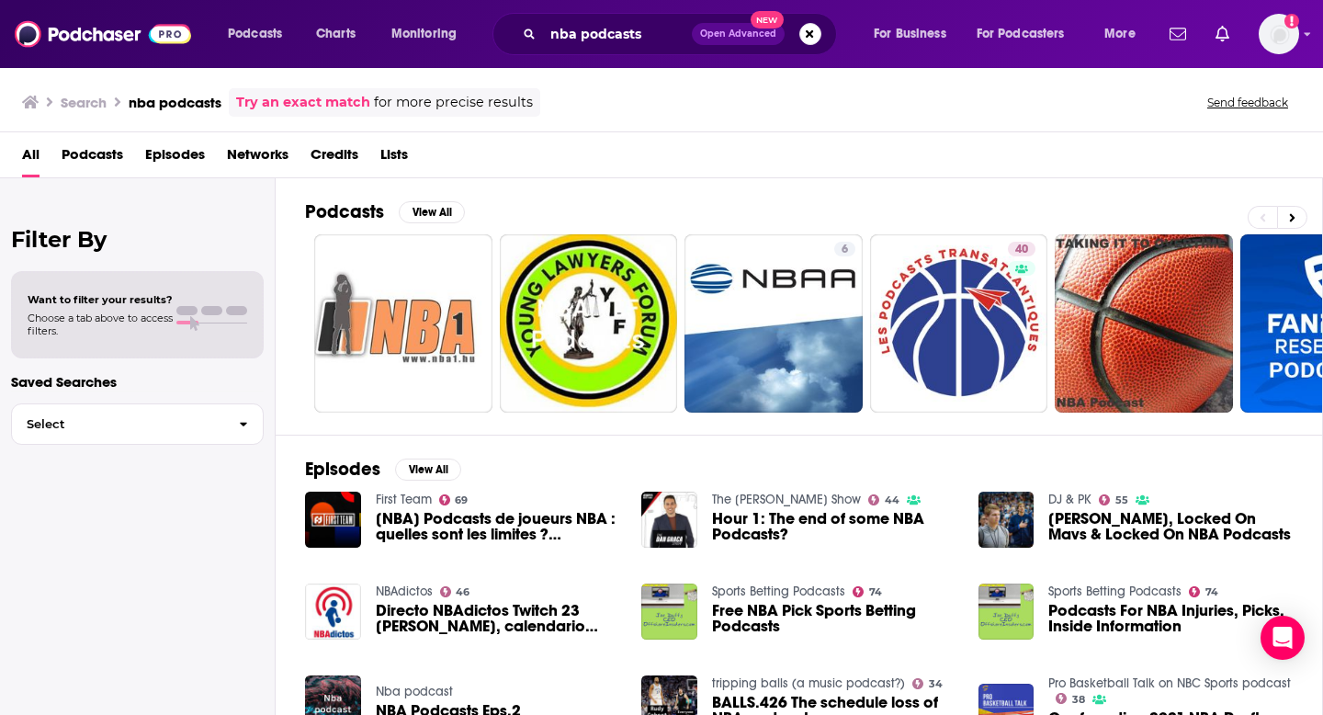
click at [510, 527] on span "[NBA] Podcasts de joueurs NBA : quelles sont les limites ? ([PERSON_NAME], [PER…" at bounding box center [498, 526] width 244 height 31
